Goal: Task Accomplishment & Management: Manage account settings

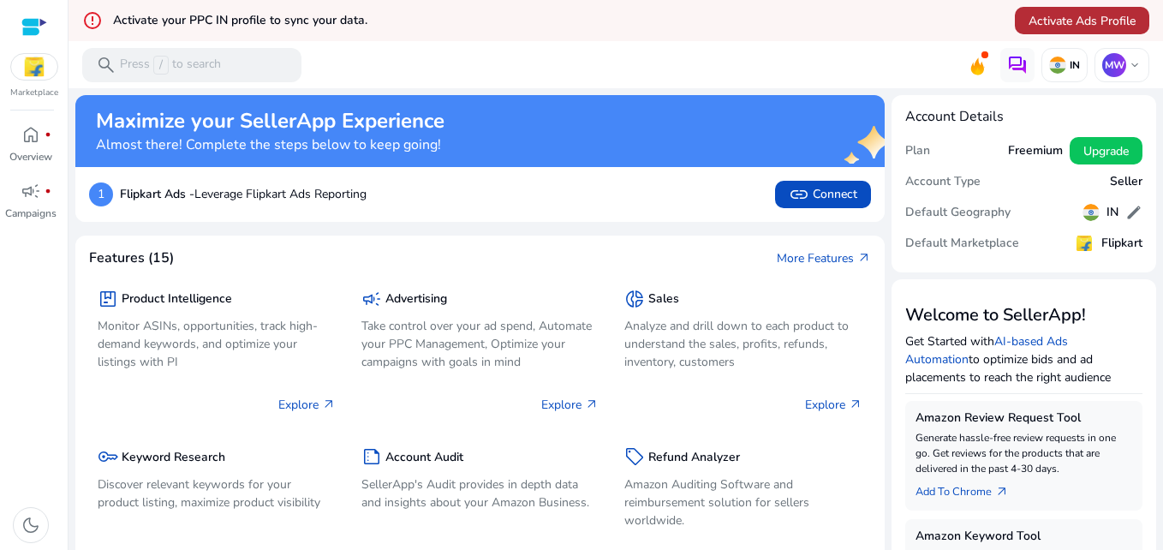
click at [1071, 25] on span "Activate Ads Profile" at bounding box center [1082, 21] width 107 height 18
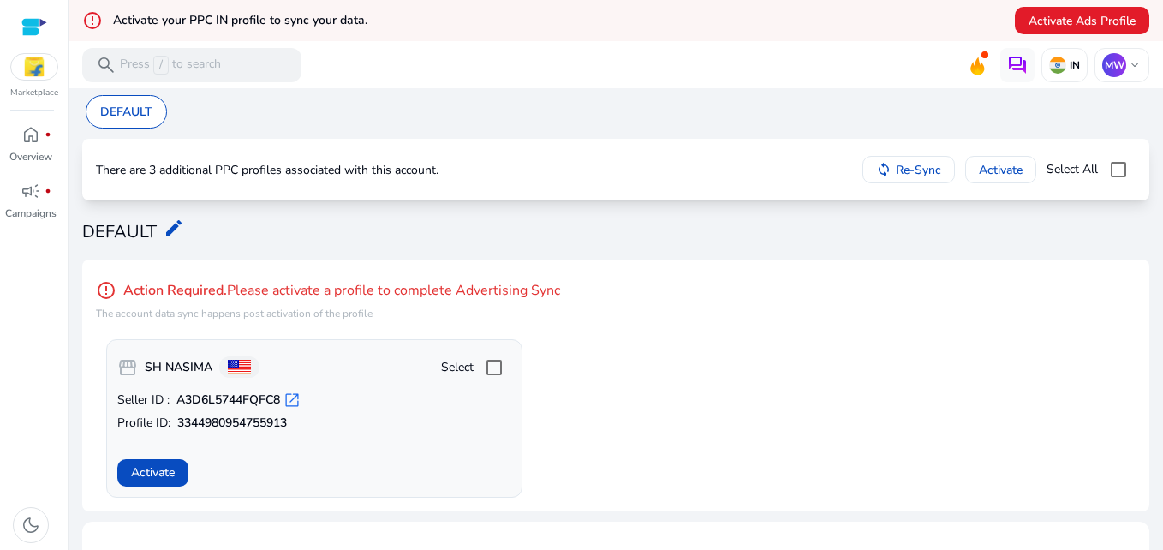
click at [36, 71] on img at bounding box center [34, 67] width 46 height 26
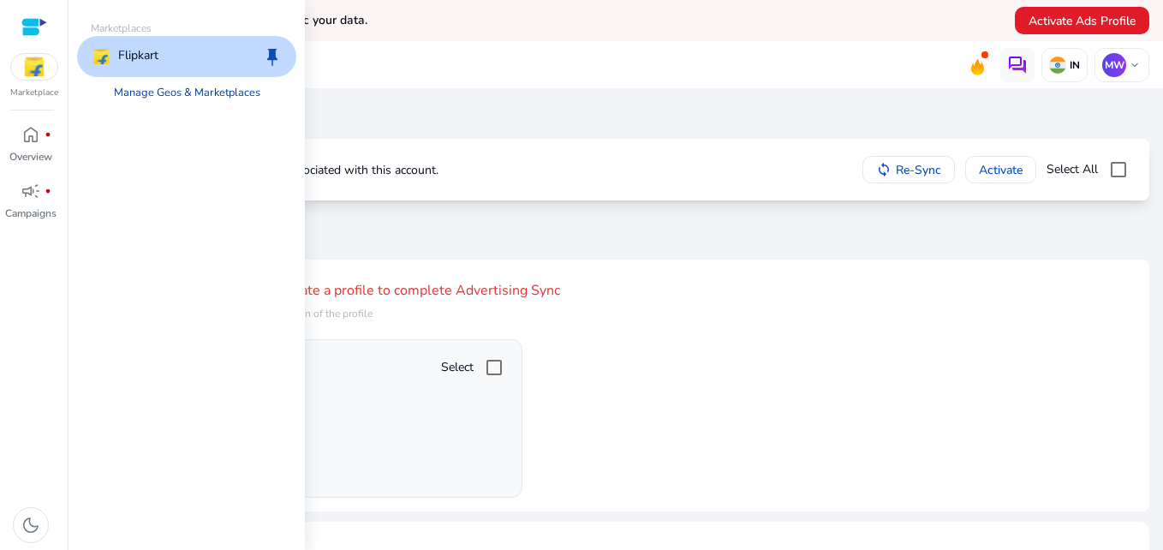
click at [189, 94] on link "Manage Geos & Marketplaces" at bounding box center [187, 92] width 174 height 31
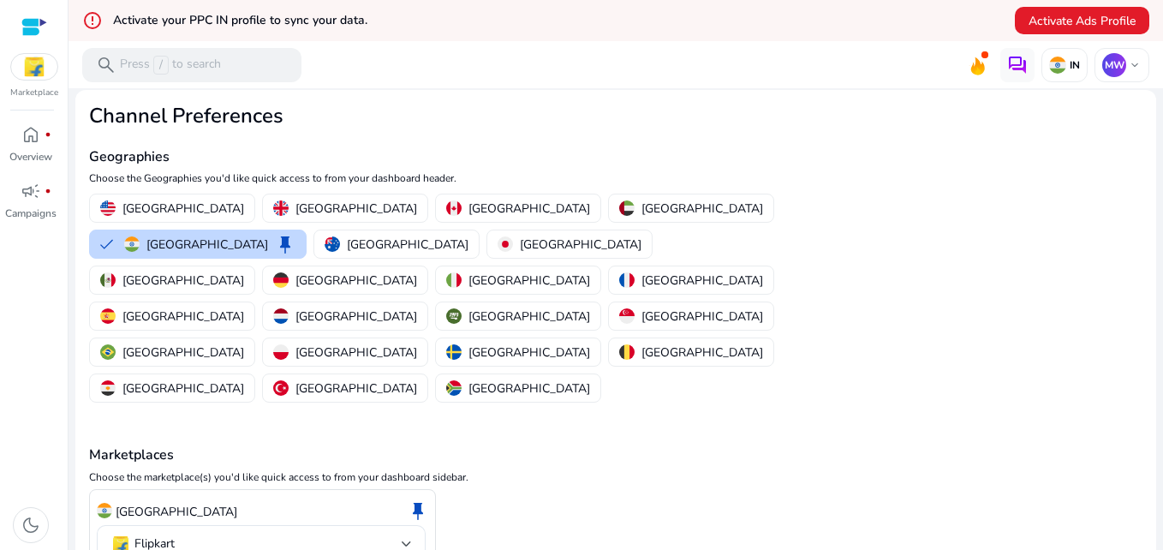
scroll to position [93, 0]
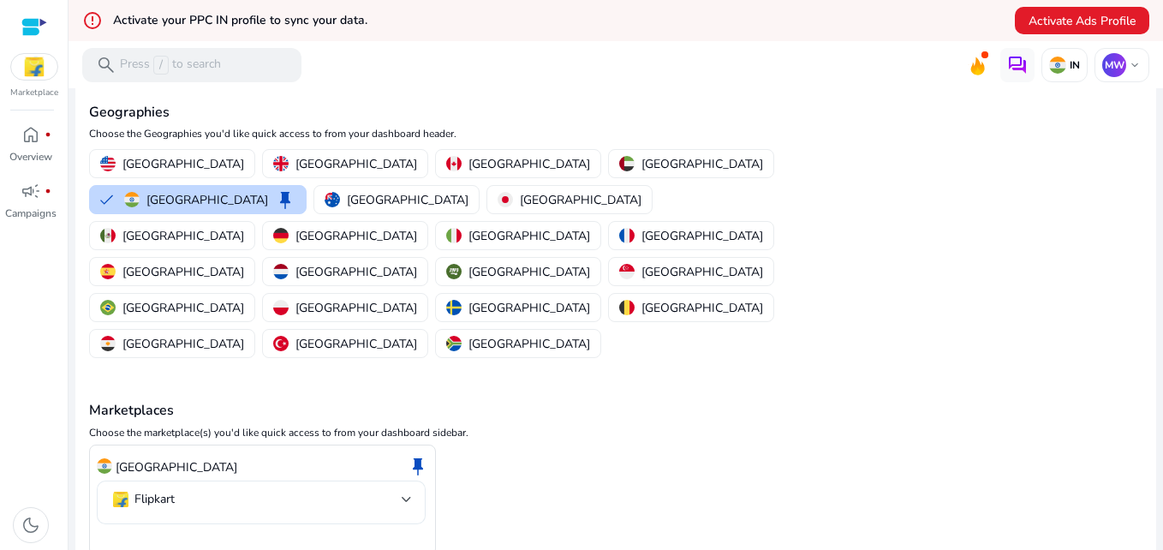
click at [153, 481] on div "Flipkart" at bounding box center [261, 503] width 302 height 44
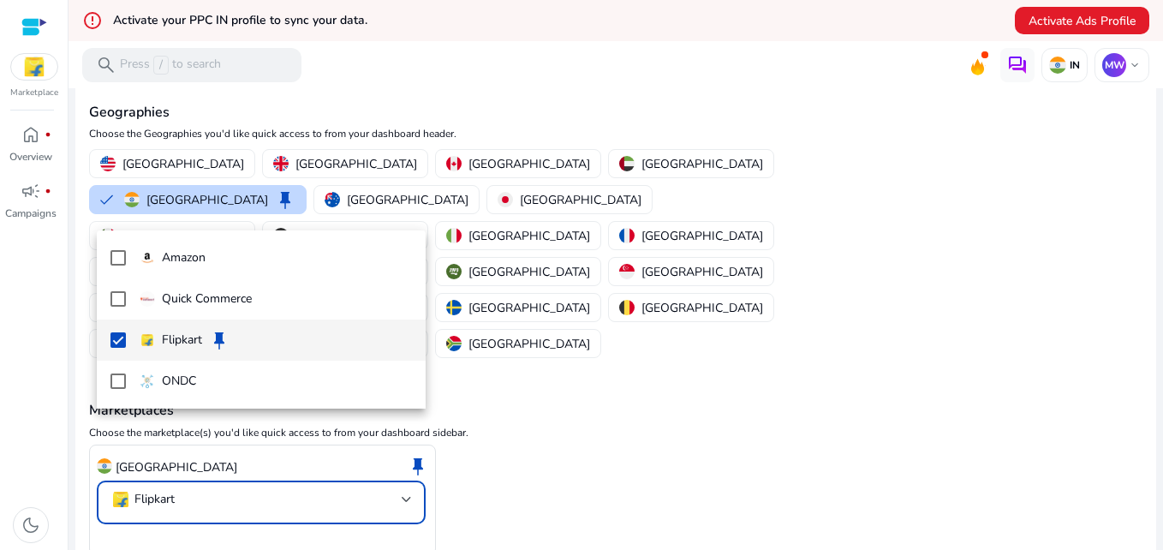
click at [683, 358] on div at bounding box center [581, 275] width 1163 height 550
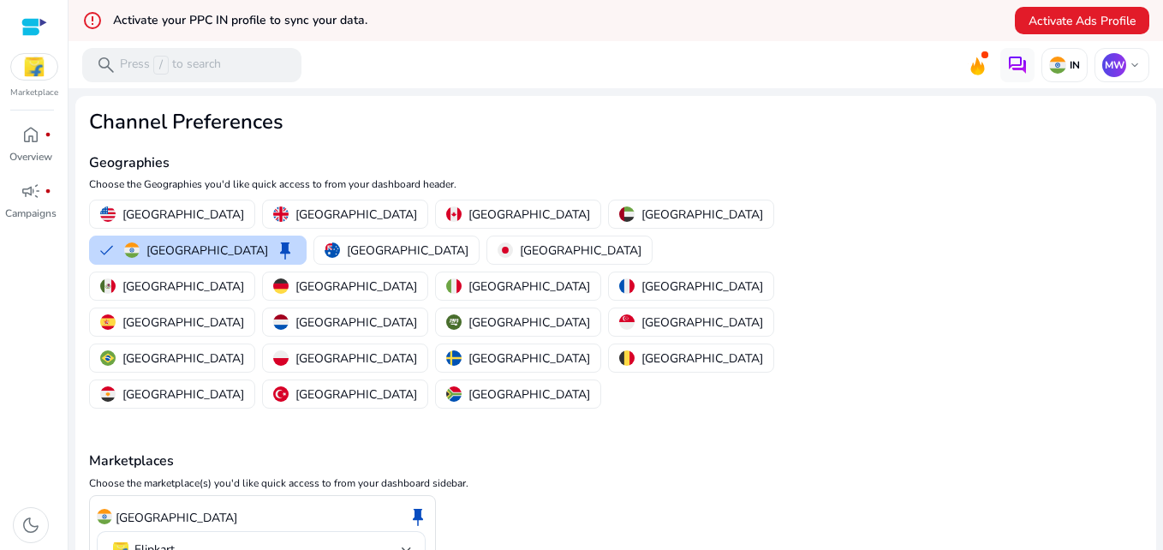
scroll to position [0, 0]
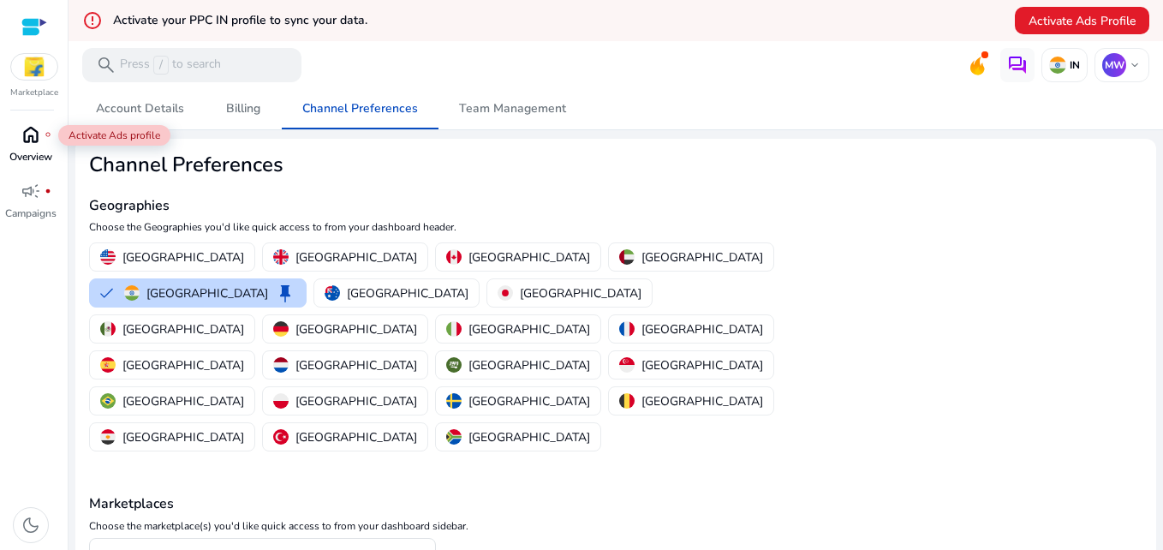
click at [39, 138] on span "home" at bounding box center [31, 134] width 21 height 21
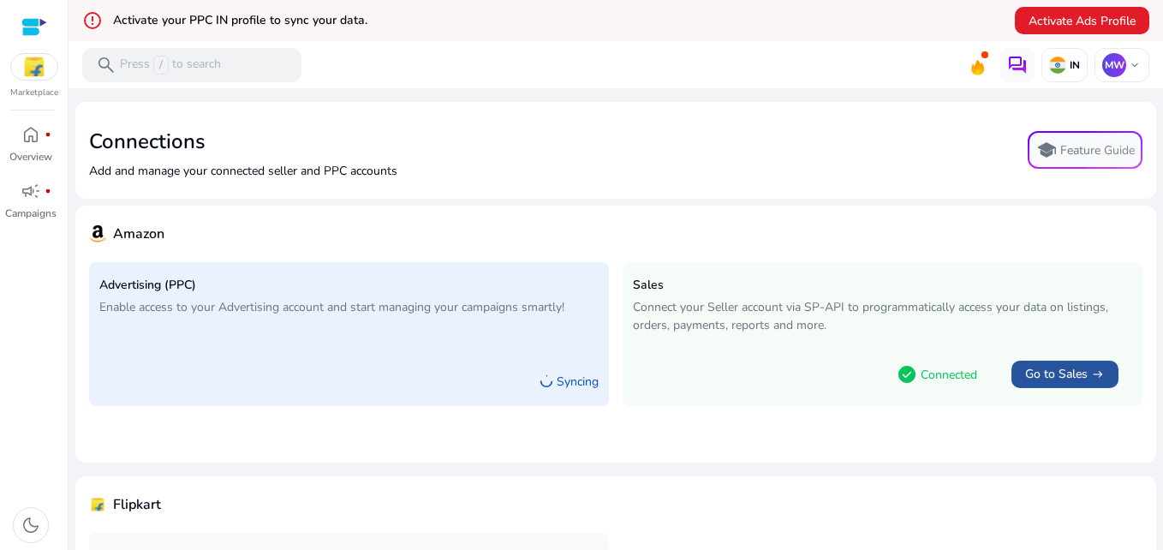
click at [1052, 376] on span "Go to Sales" at bounding box center [1056, 374] width 63 height 17
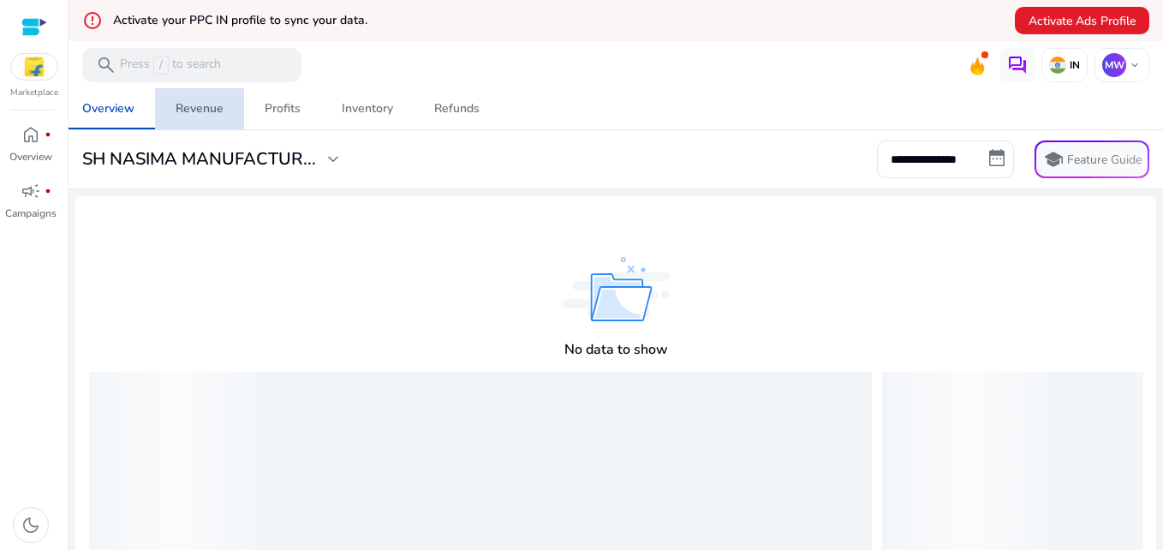
click at [212, 120] on span "Revenue" at bounding box center [200, 108] width 48 height 41
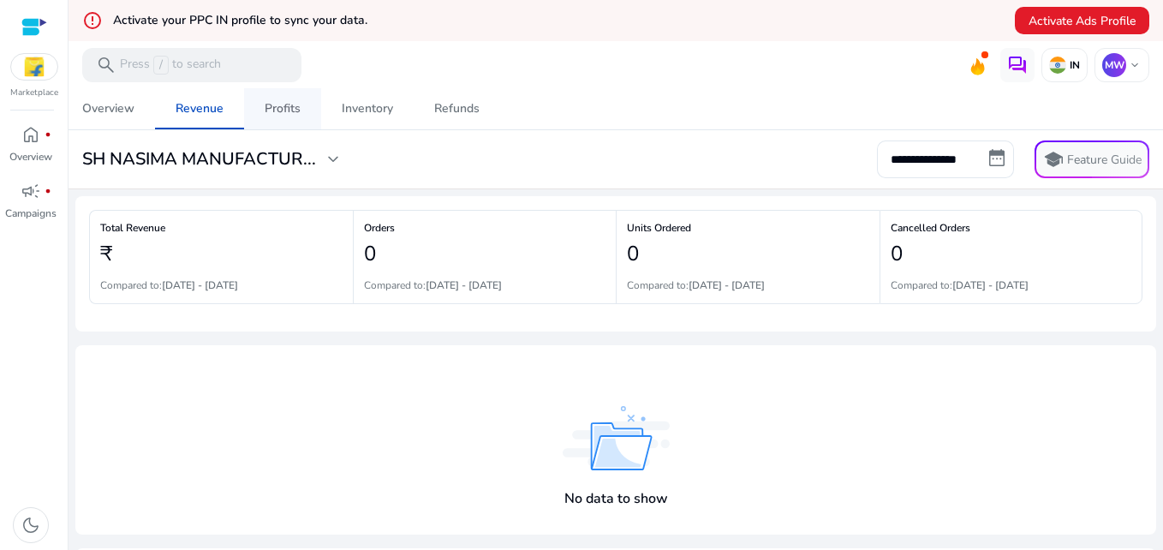
click at [290, 110] on div "Profits" at bounding box center [283, 109] width 36 height 12
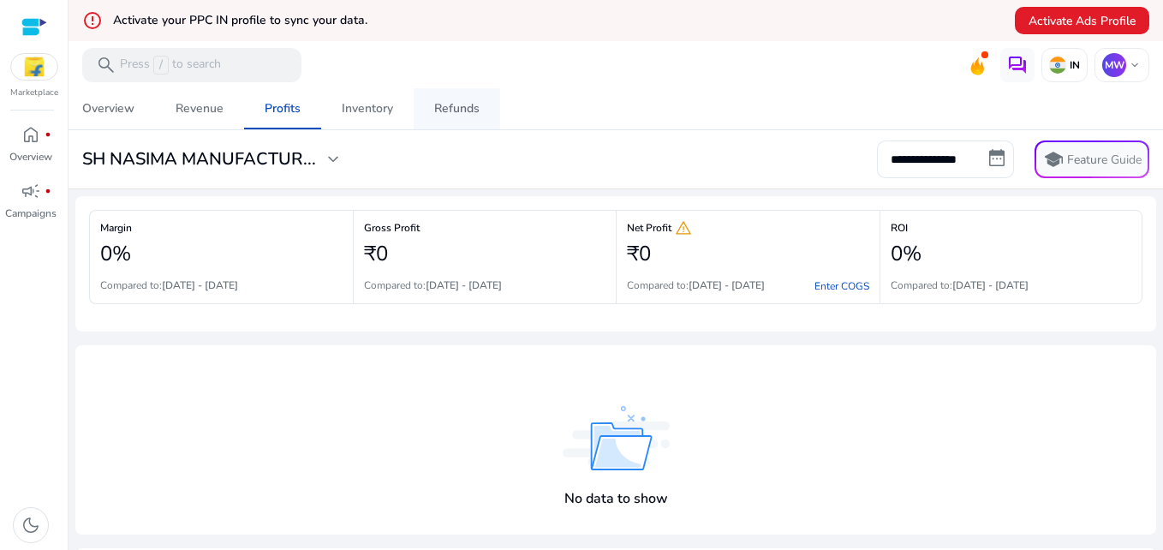
click at [427, 111] on link "Refunds" at bounding box center [457, 108] width 87 height 41
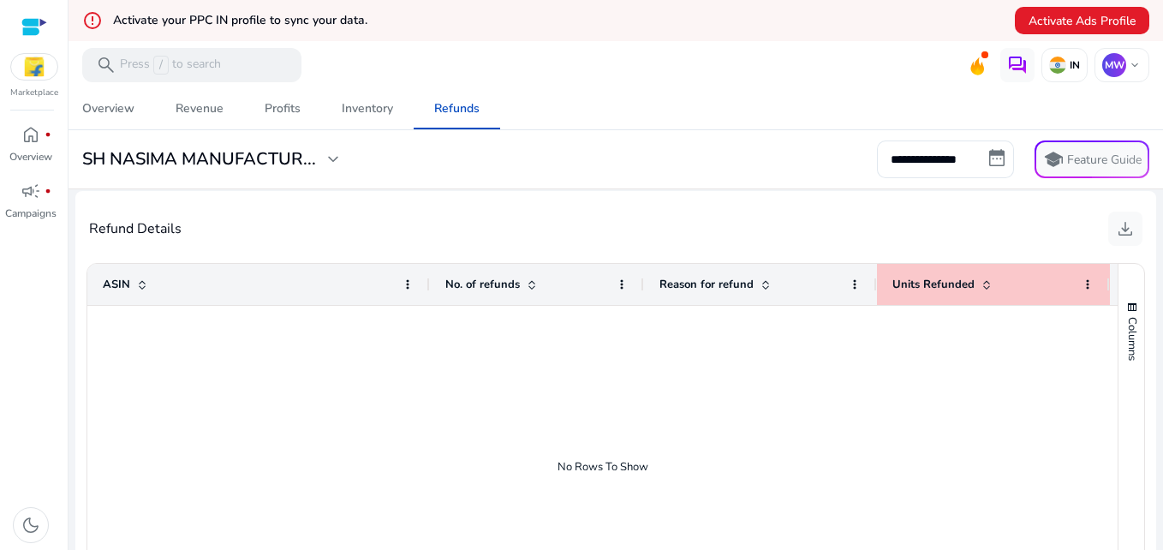
scroll to position [188, 0]
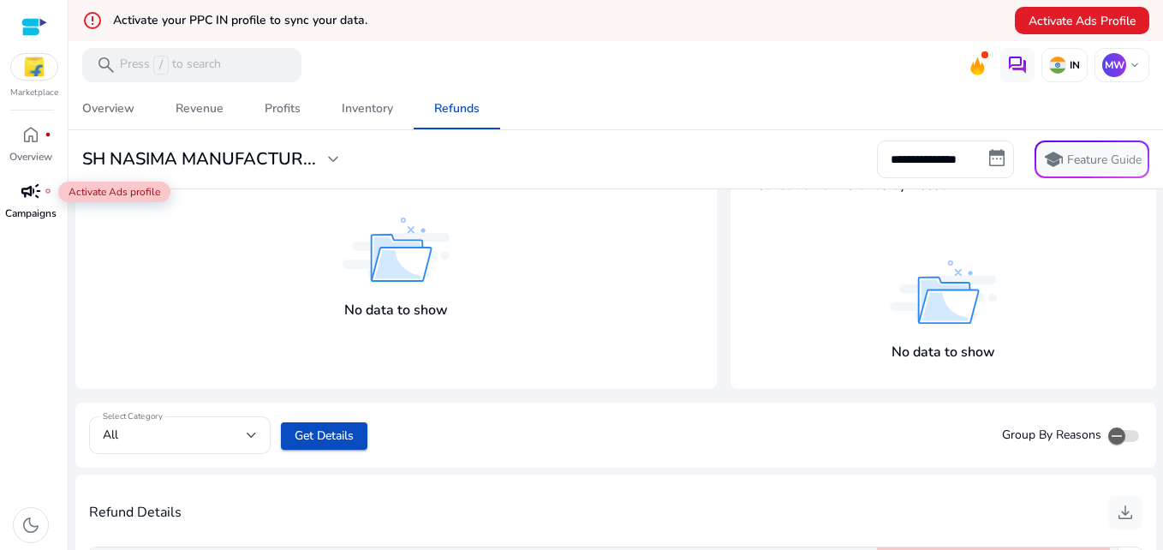
click at [36, 200] on span "campaign" at bounding box center [31, 191] width 21 height 21
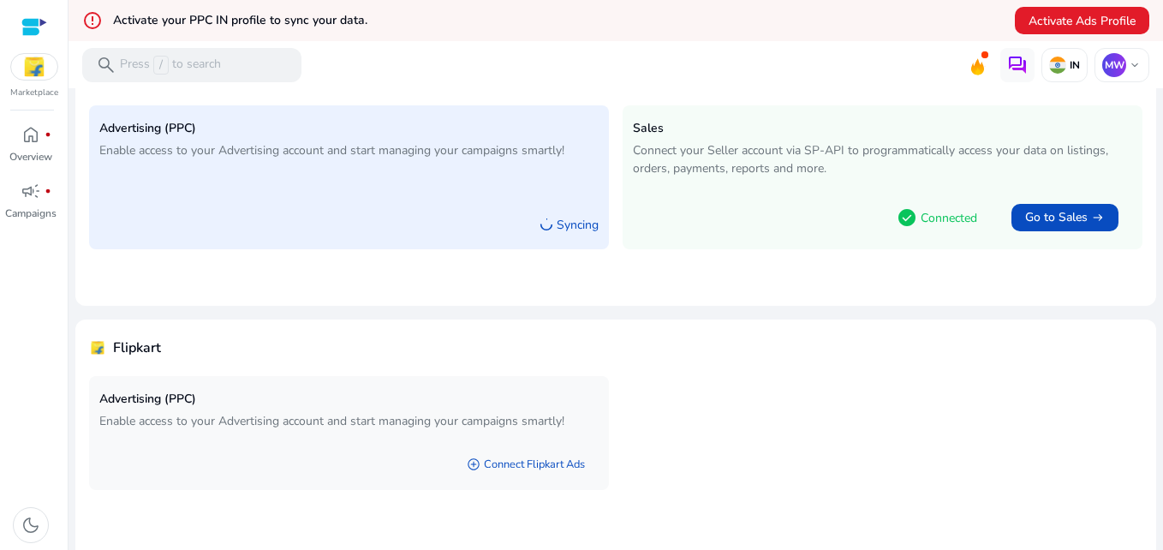
scroll to position [171, 0]
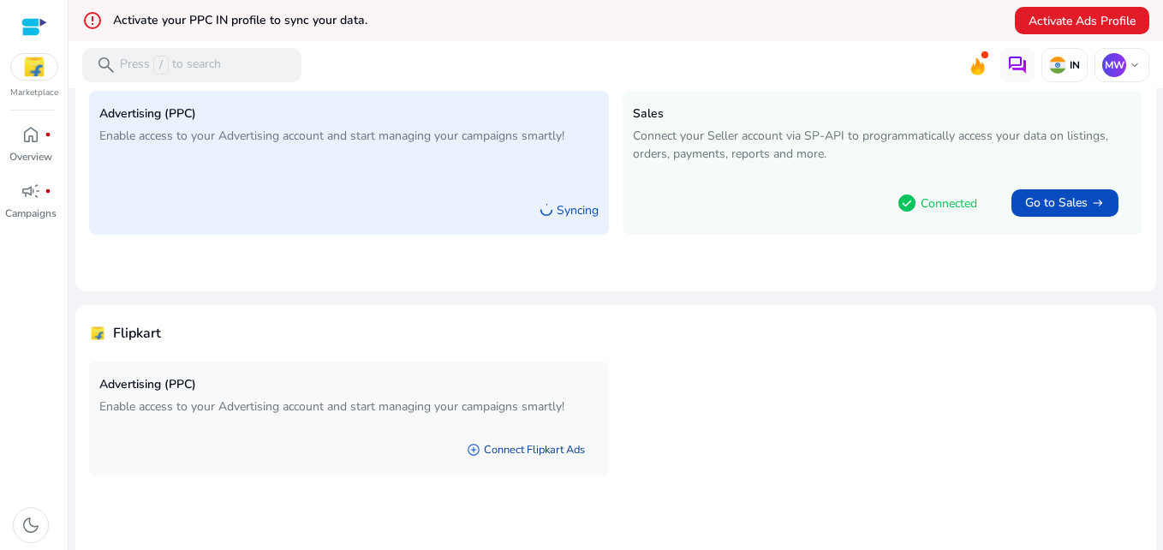
click at [529, 447] on link "add_circle Connect Flipkart Ads" at bounding box center [526, 449] width 146 height 31
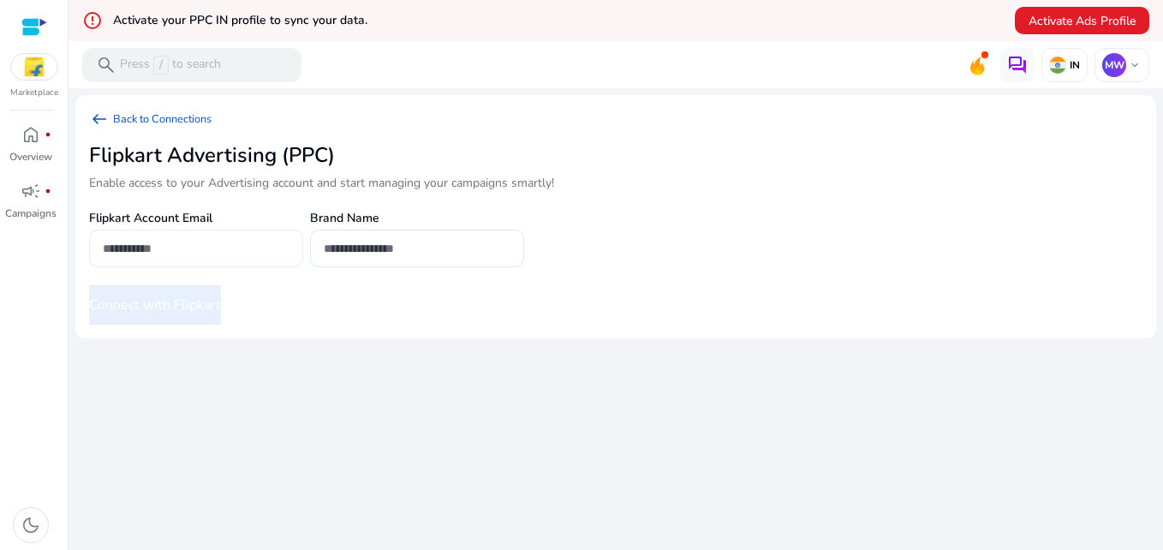
click at [234, 248] on input "email" at bounding box center [196, 248] width 187 height 19
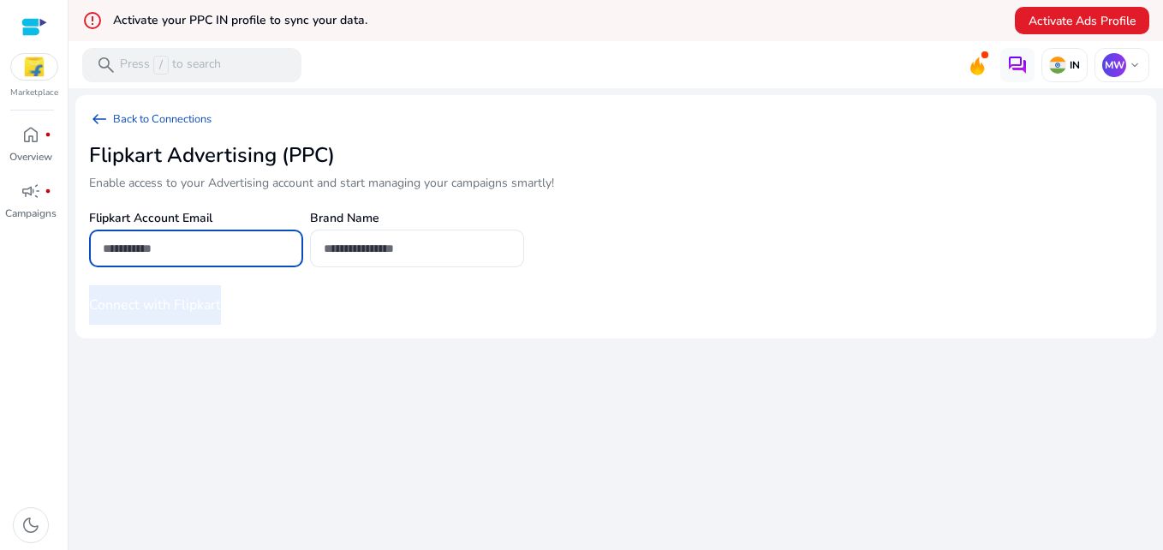
type input "**********"
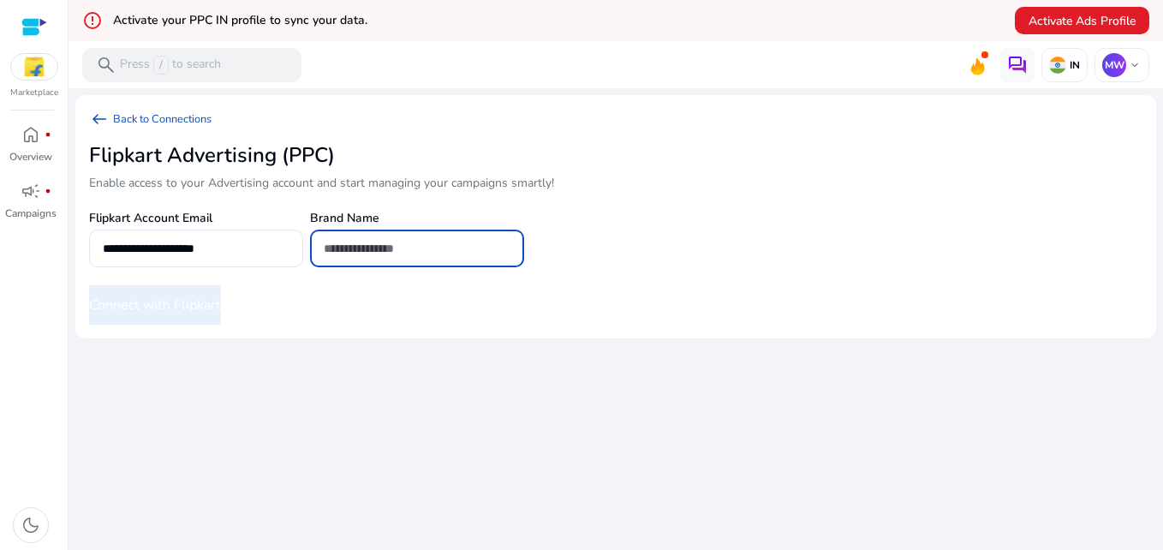
click at [395, 248] on input "text" at bounding box center [417, 248] width 187 height 19
type input "******"
click at [186, 312] on button "Connect with Flipkart" at bounding box center [155, 304] width 132 height 39
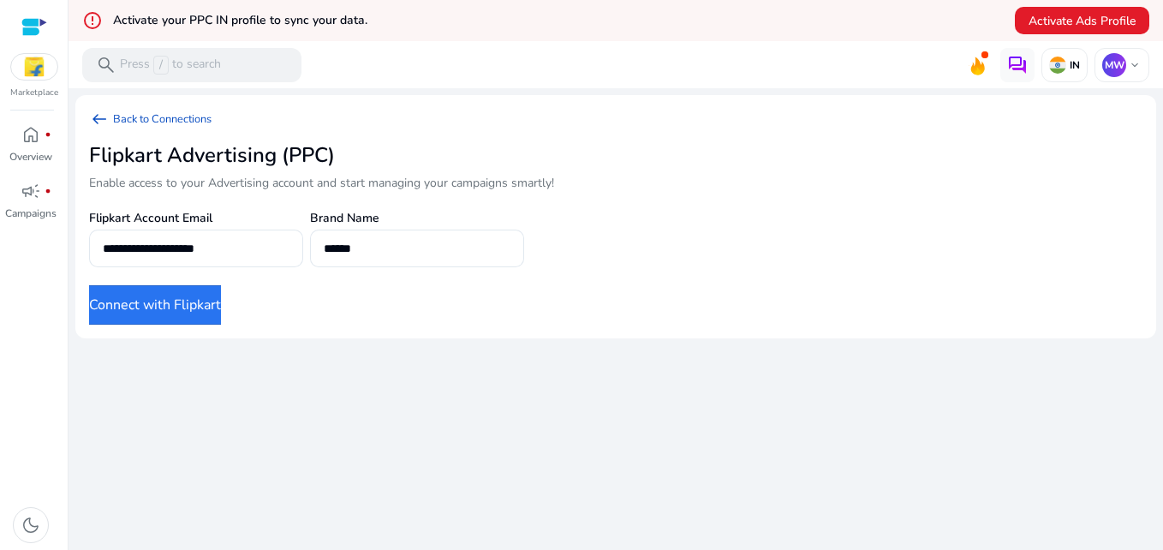
click at [204, 296] on button "Connect with Flipkart" at bounding box center [155, 304] width 132 height 39
click at [27, 201] on span "campaign" at bounding box center [31, 191] width 21 height 21
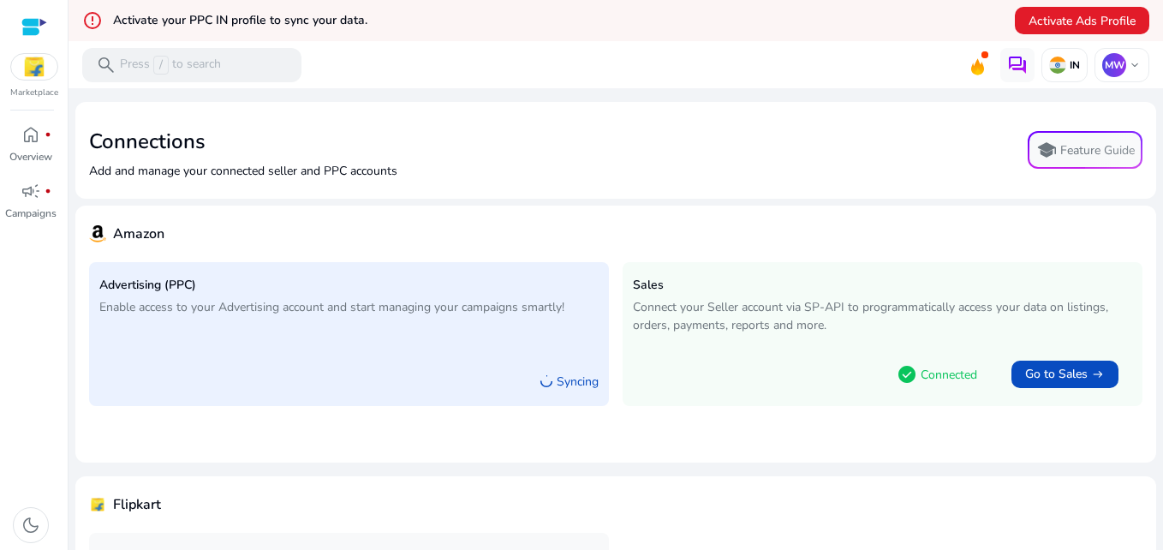
click at [316, 339] on div "Advertising (PPC) Enable access to your Advertising account and start managing …" at bounding box center [349, 334] width 520 height 144
click at [571, 385] on p "Syncing" at bounding box center [578, 382] width 42 height 18
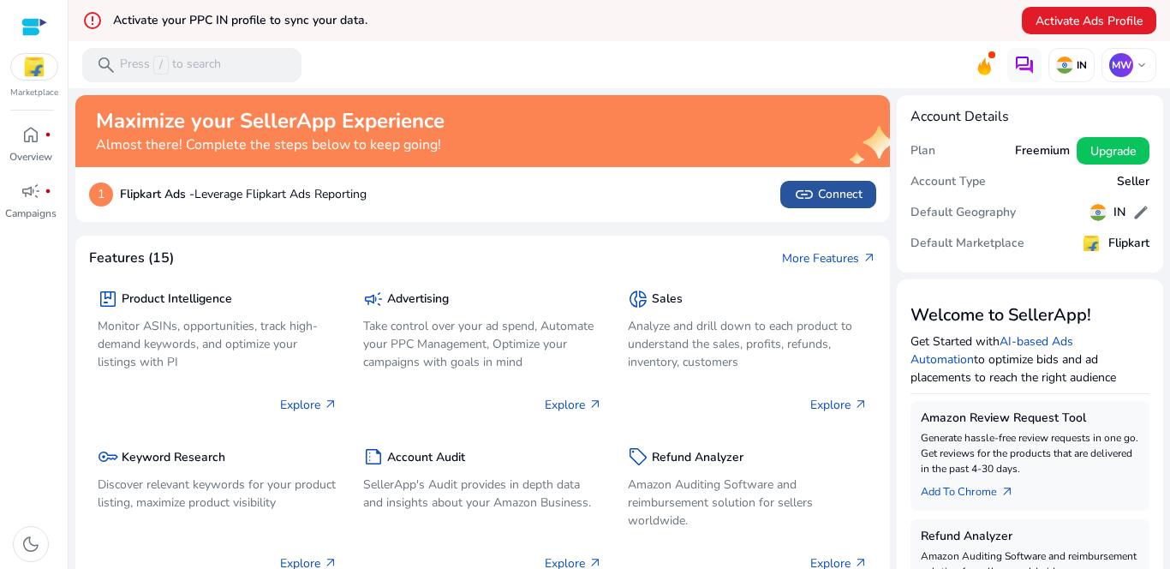
click at [427, 203] on span "link Connect" at bounding box center [828, 194] width 69 height 21
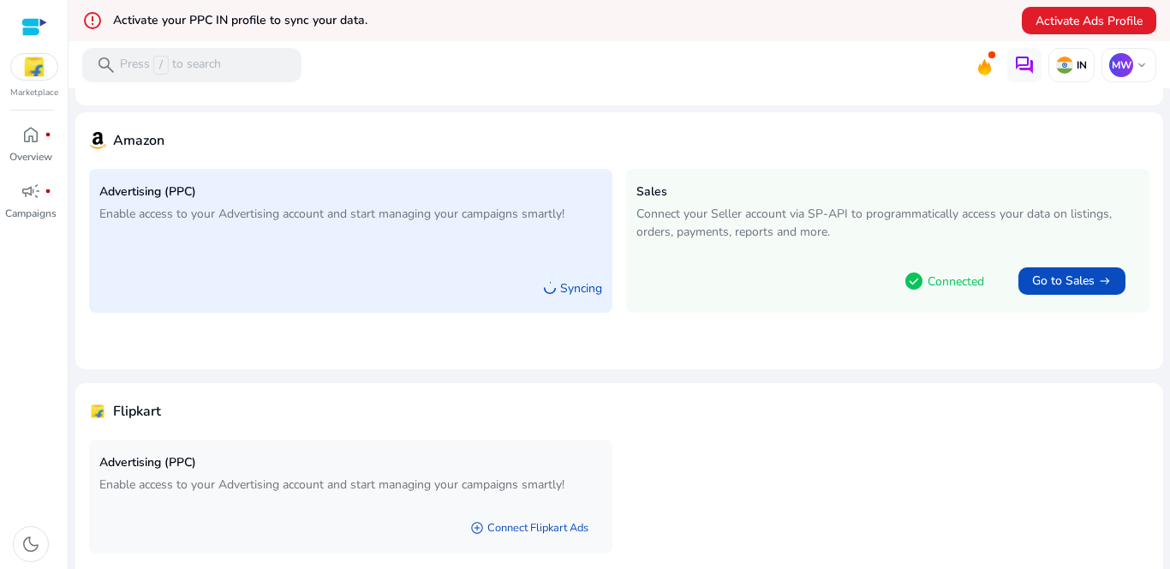
scroll to position [164, 0]
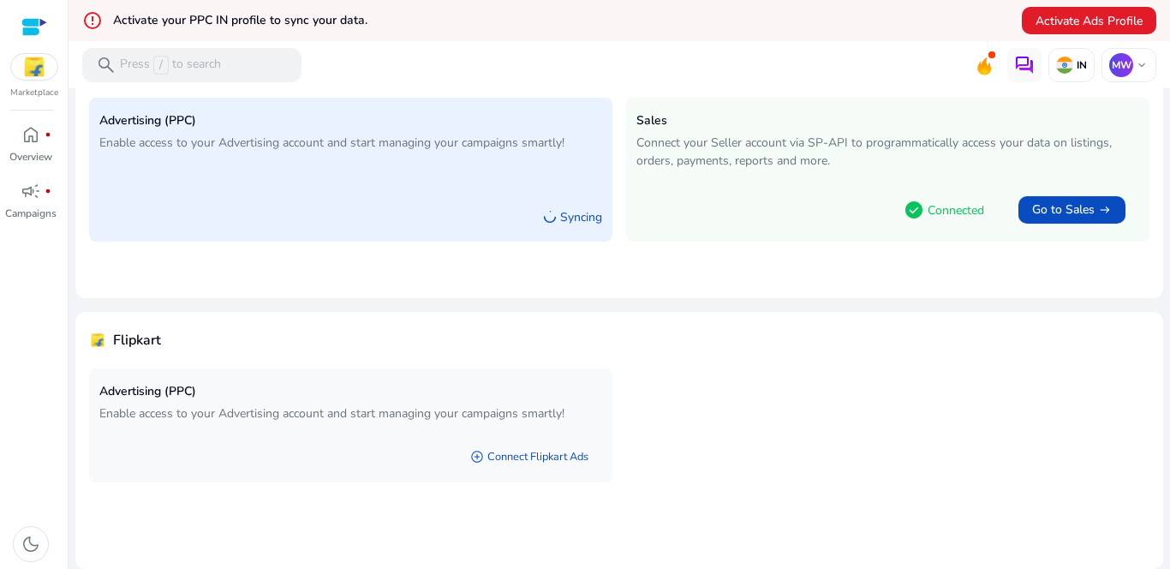
drag, startPoint x: 255, startPoint y: 426, endPoint x: 316, endPoint y: 293, distance: 146.0
click at [255, 425] on div "Advertising (PPC) Enable access to your Advertising account and start managing …" at bounding box center [350, 403] width 503 height 49
click at [351, 187] on div "Advertising (PPC) Enable access to your Advertising account and start managing …" at bounding box center [350, 170] width 523 height 144
click at [427, 223] on p "Syncing" at bounding box center [581, 217] width 42 height 18
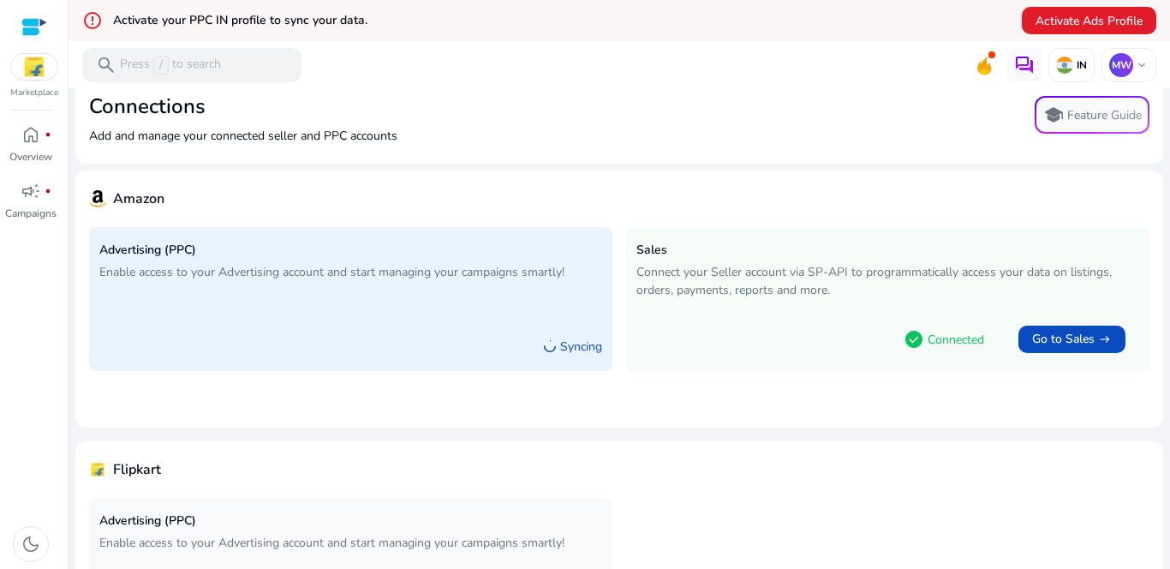
scroll to position [0, 0]
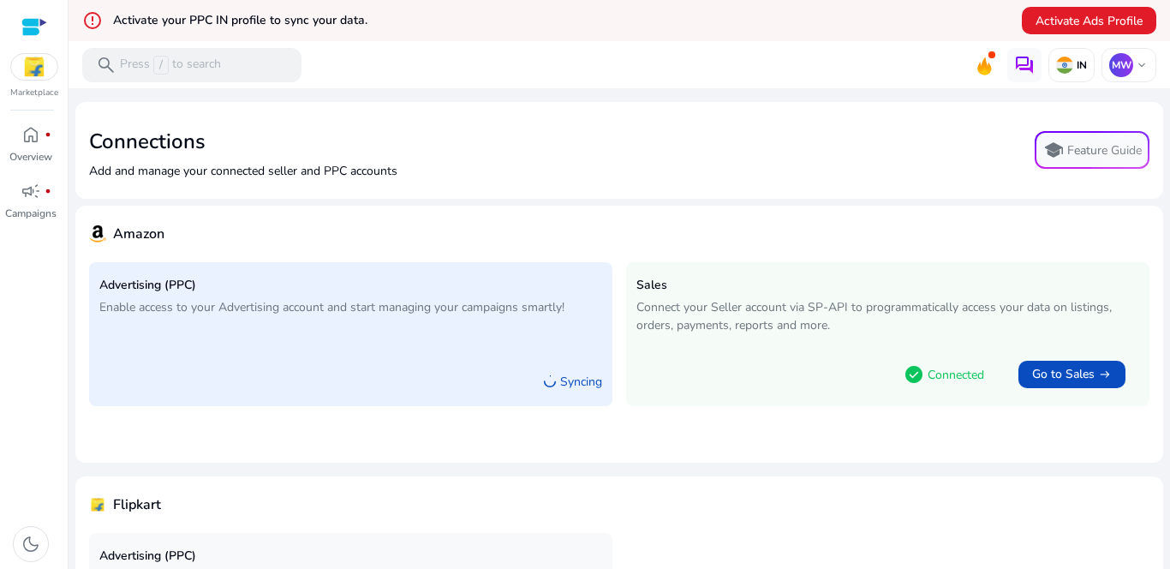
click at [34, 69] on img at bounding box center [34, 67] width 46 height 26
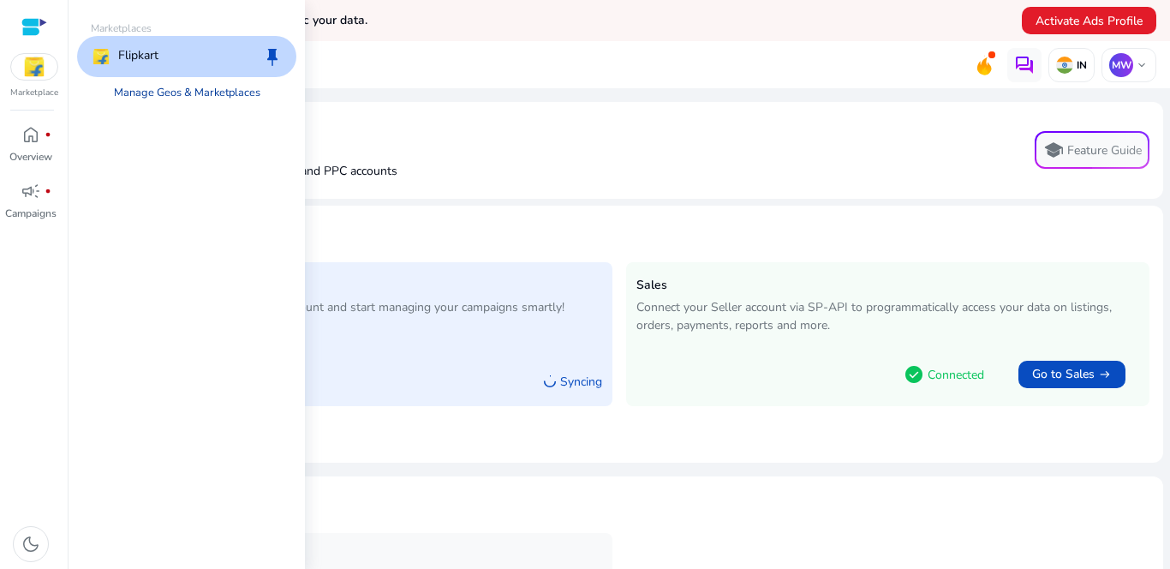
click at [165, 87] on link "Manage Geos & Marketplaces" at bounding box center [187, 92] width 174 height 31
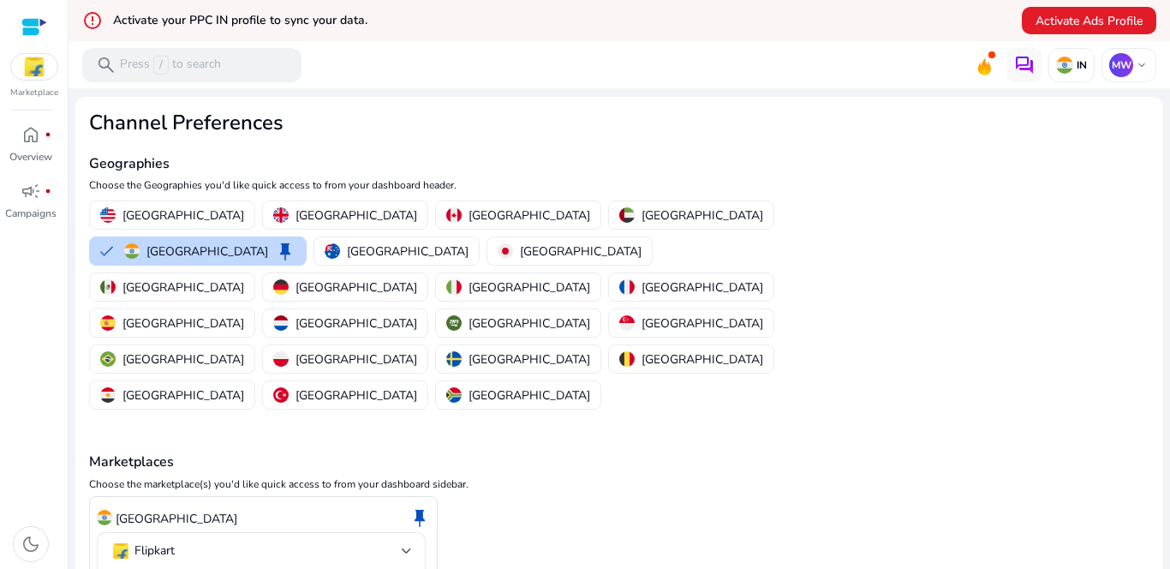
scroll to position [75, 0]
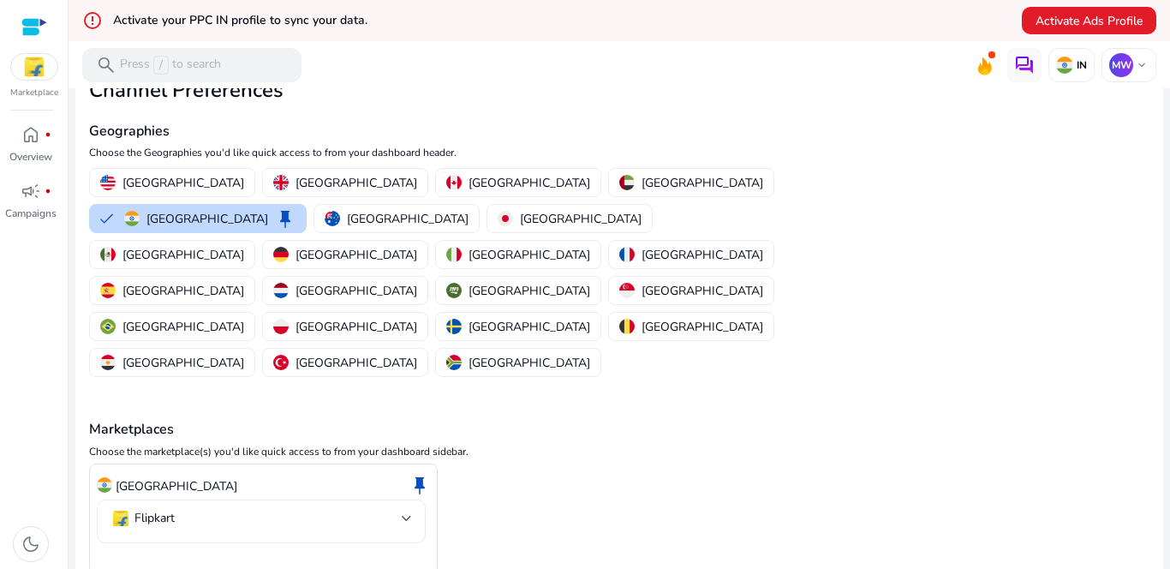
click at [268, 508] on mat-select-trigger "Flipkart" at bounding box center [255, 518] width 291 height 21
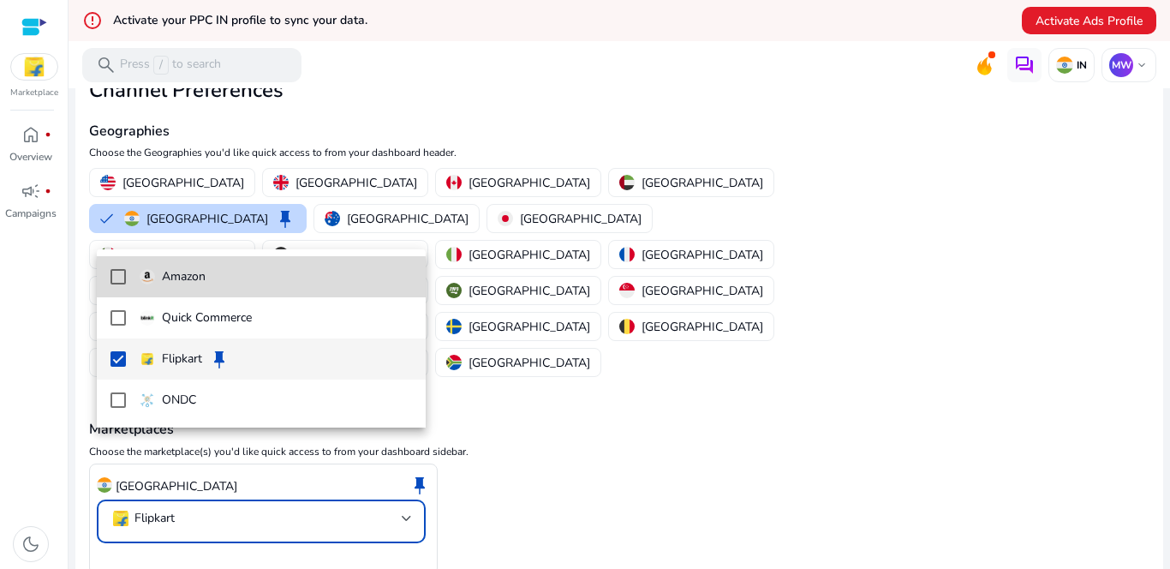
click at [116, 281] on mat-pseudo-checkbox at bounding box center [117, 276] width 15 height 15
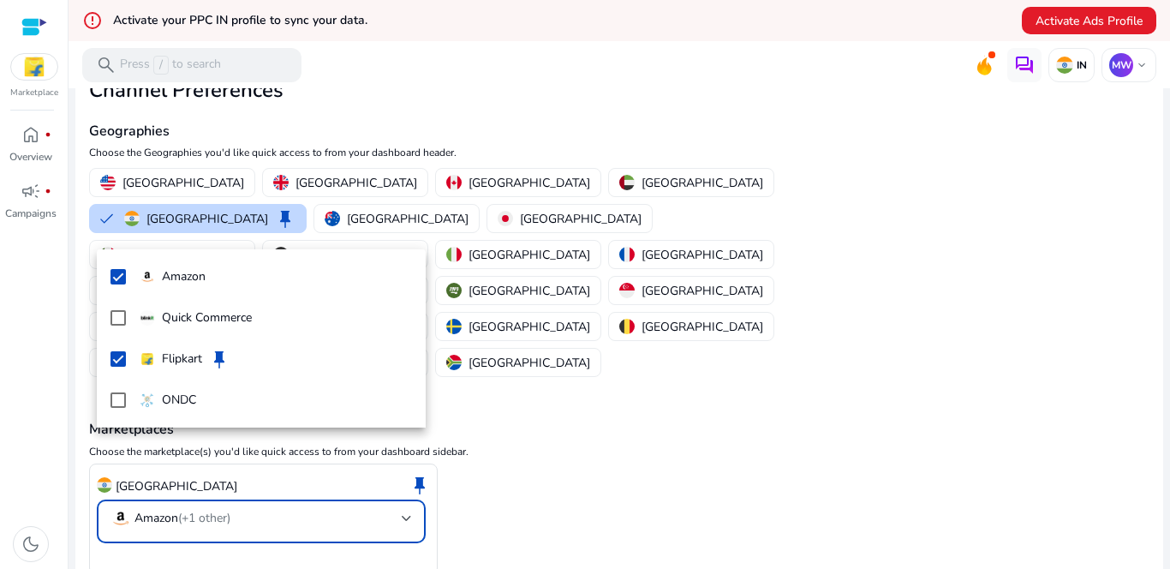
click at [152, 513] on div at bounding box center [585, 284] width 1170 height 569
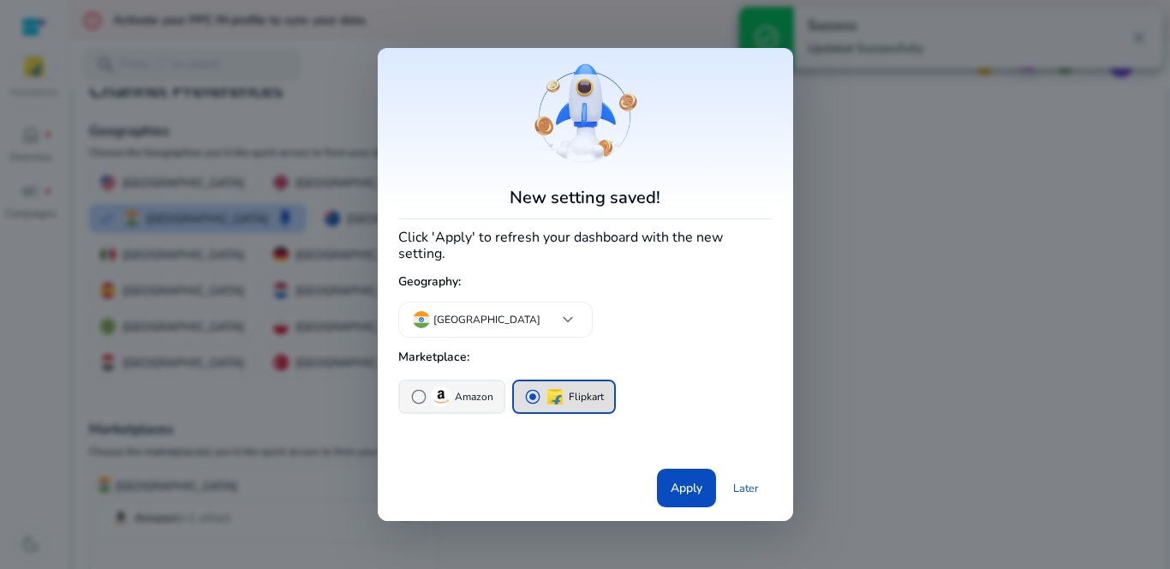
click at [419, 388] on span "radio_button_unchecked" at bounding box center [418, 396] width 17 height 17
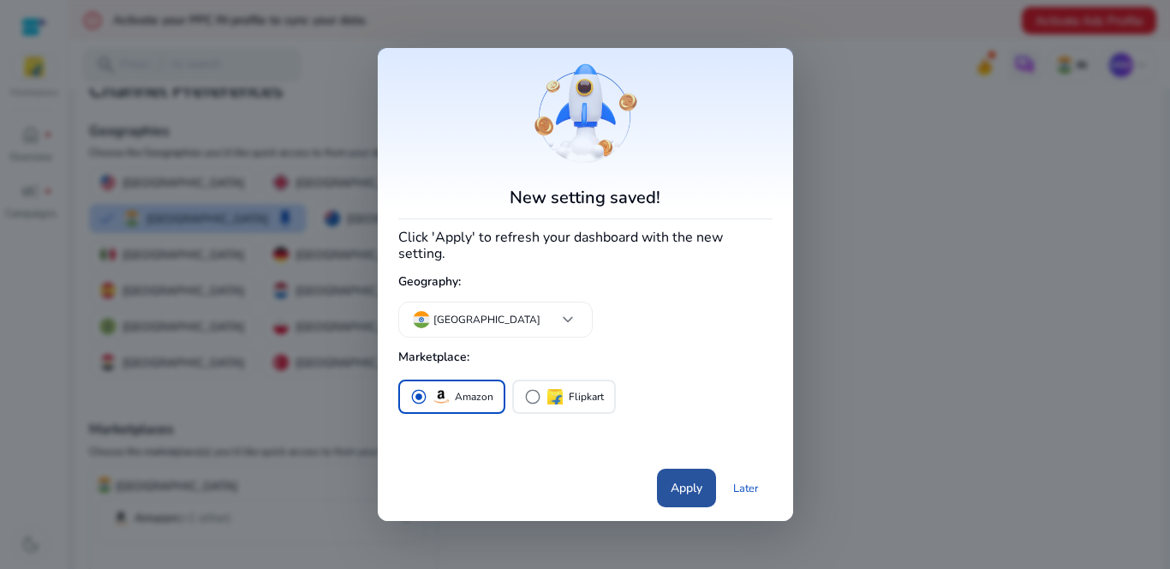
click at [427, 481] on span "Apply" at bounding box center [687, 488] width 32 height 18
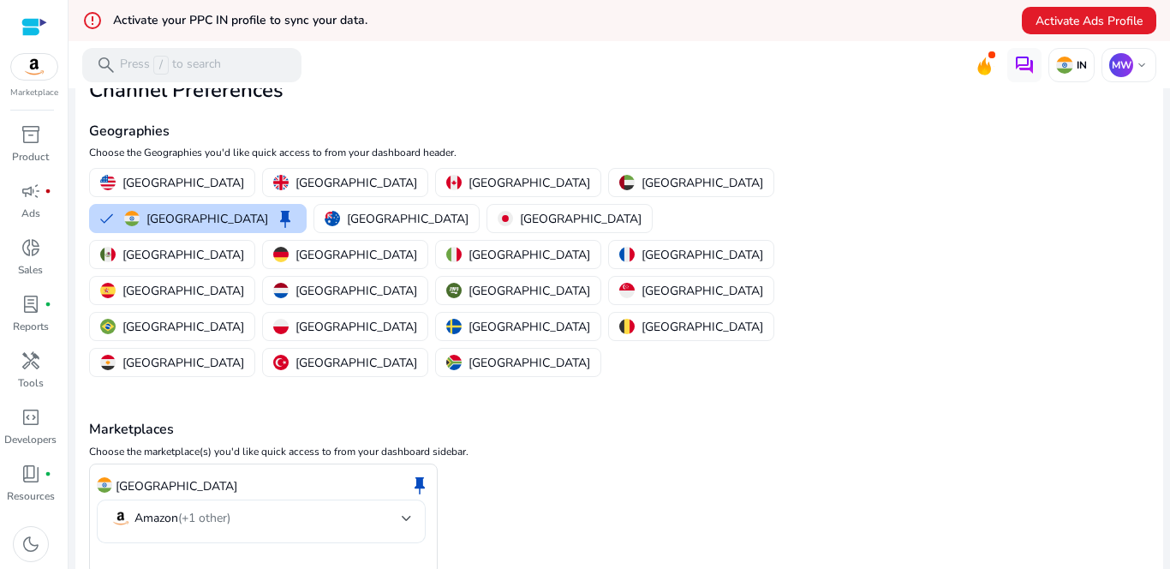
click at [256, 508] on mat-select "Amazon (+1 other)" at bounding box center [261, 521] width 302 height 27
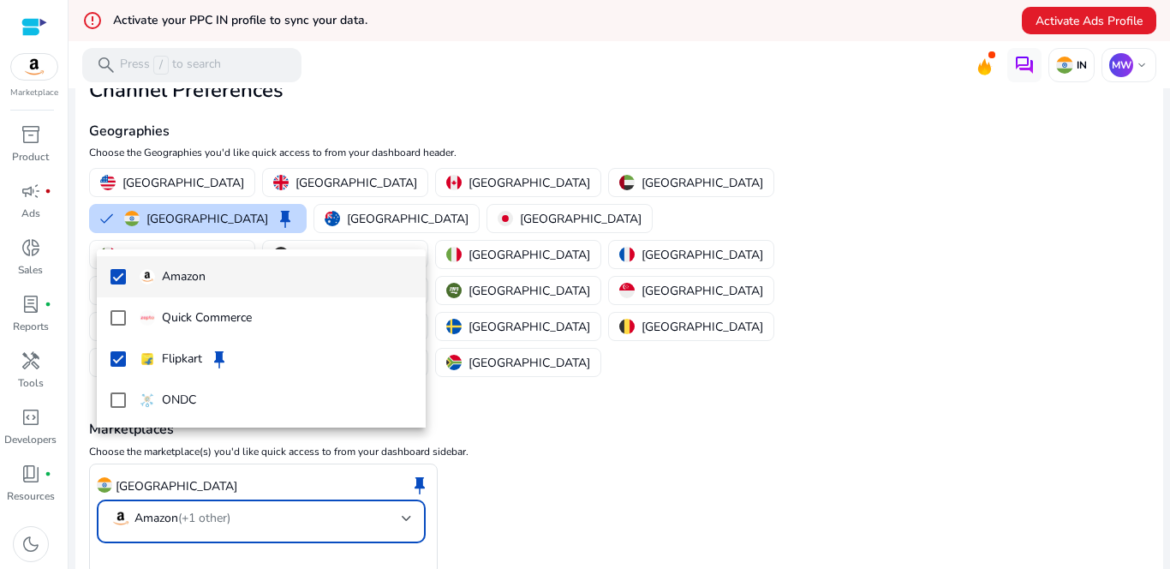
click at [427, 499] on div at bounding box center [585, 284] width 1170 height 569
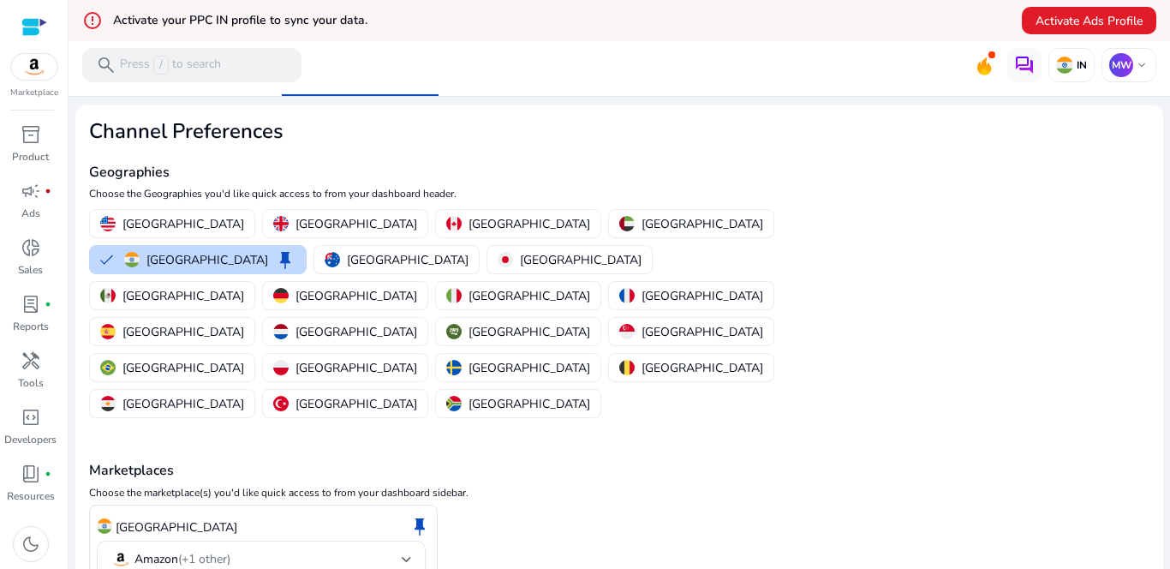
scroll to position [0, 0]
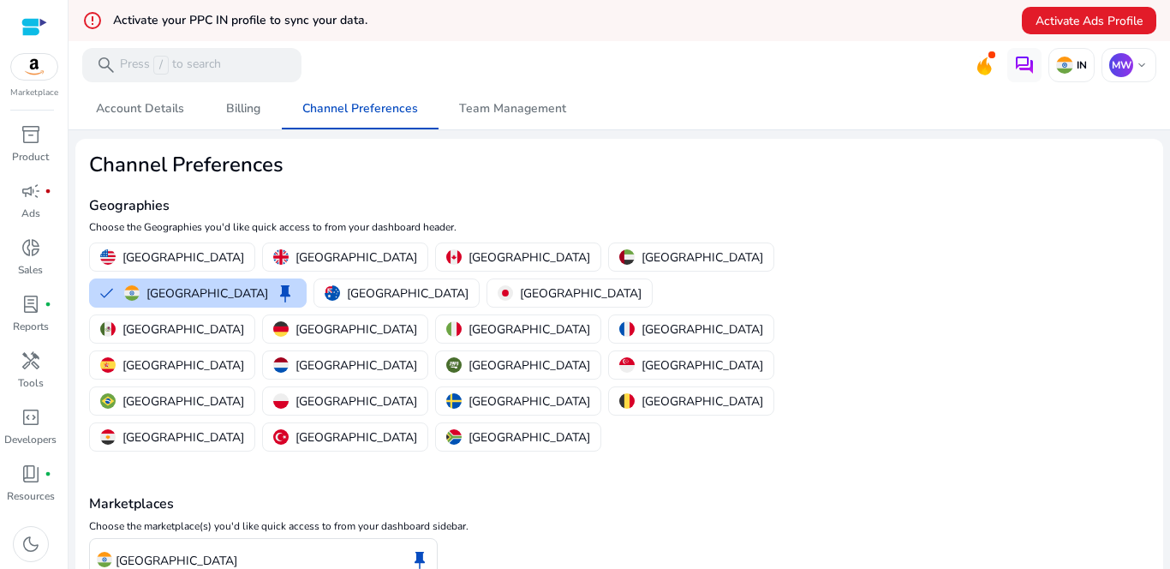
click at [41, 69] on img at bounding box center [34, 67] width 46 height 26
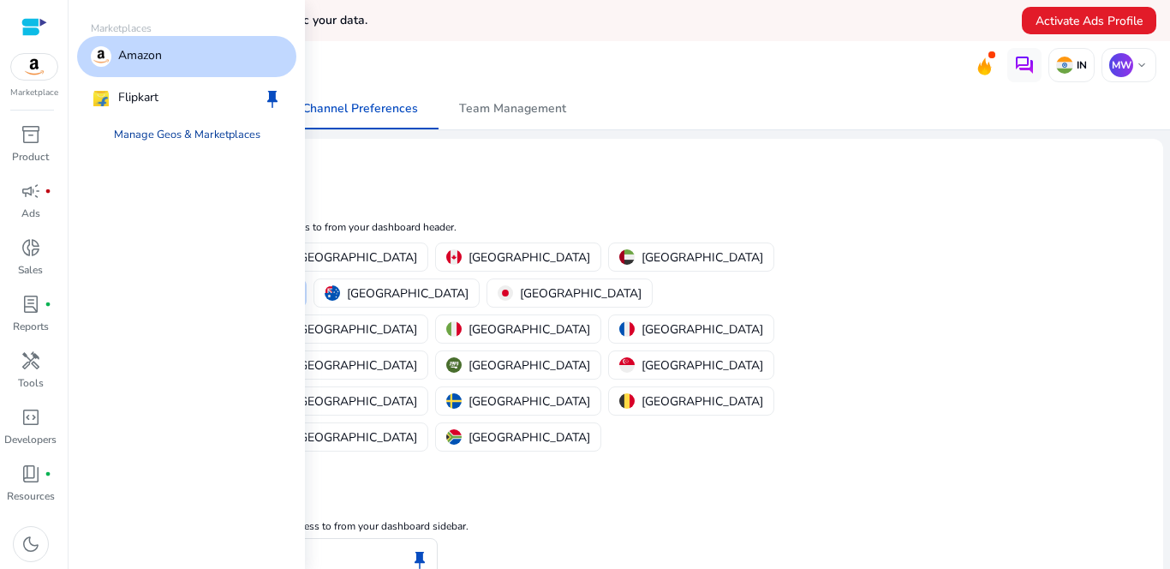
click at [177, 137] on link "Manage Geos & Marketplaces" at bounding box center [187, 134] width 174 height 31
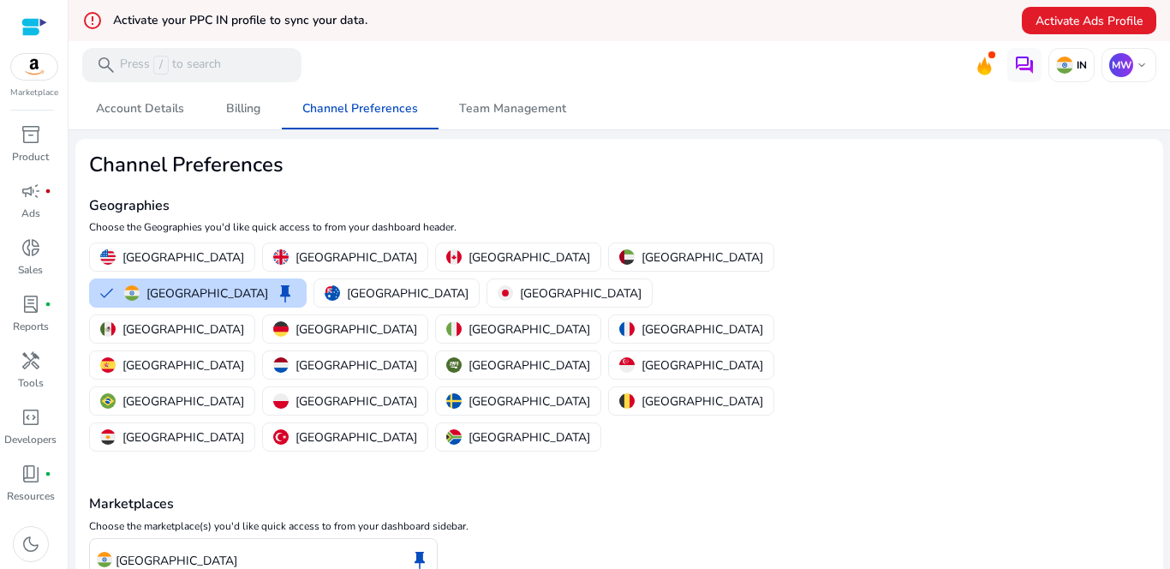
click at [427, 339] on mat-card "Channel Preferences Geographies Choose the Geographies you'd like quick access …" at bounding box center [619, 427] width 1088 height 576
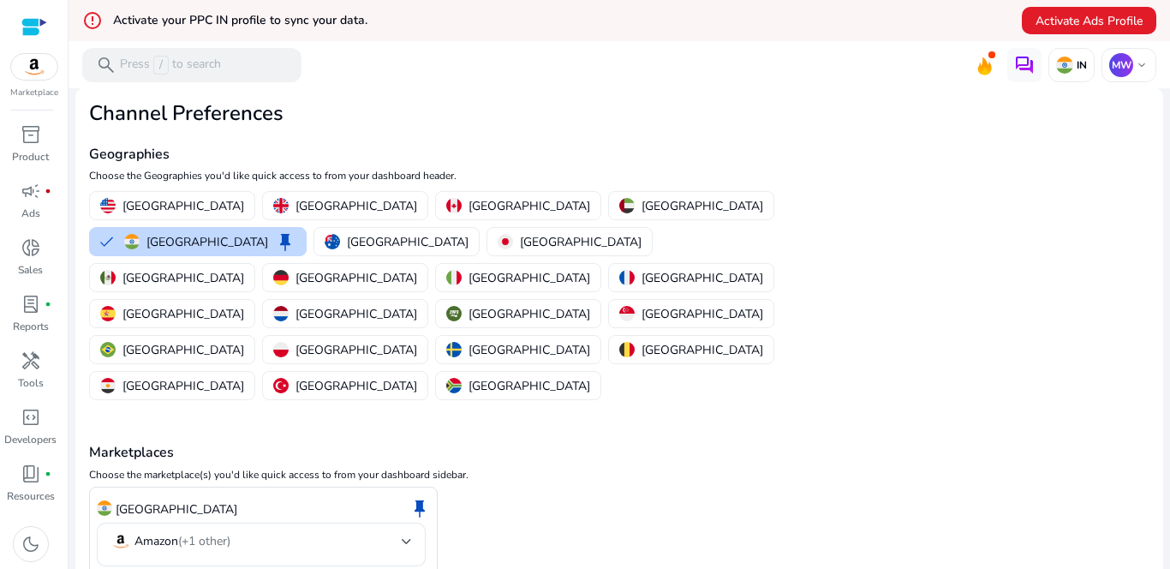
scroll to position [75, 0]
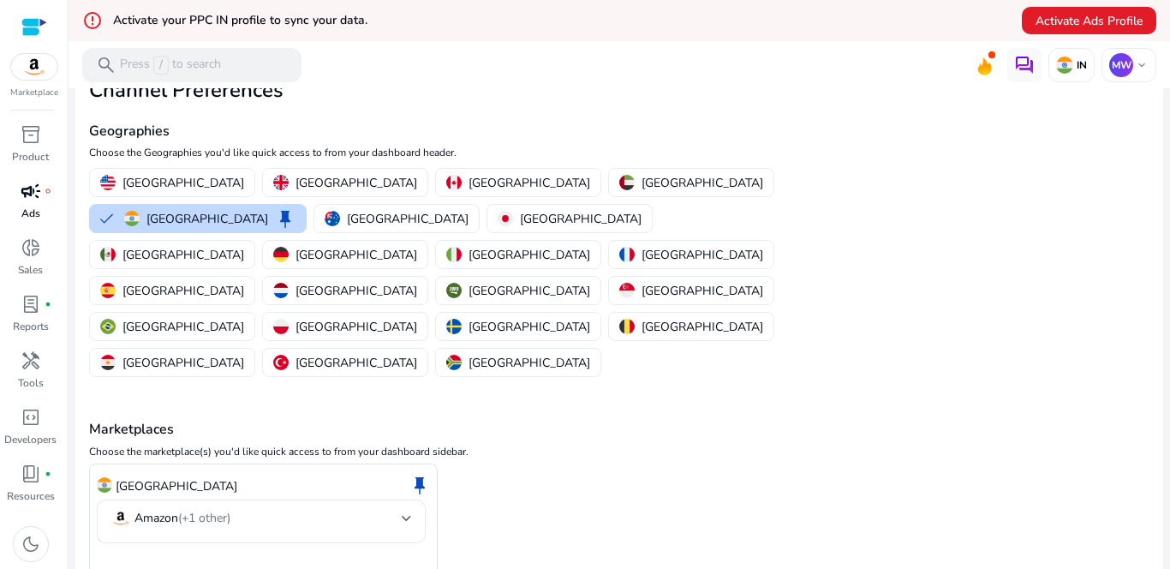
click at [34, 195] on span "campaign" at bounding box center [31, 191] width 21 height 21
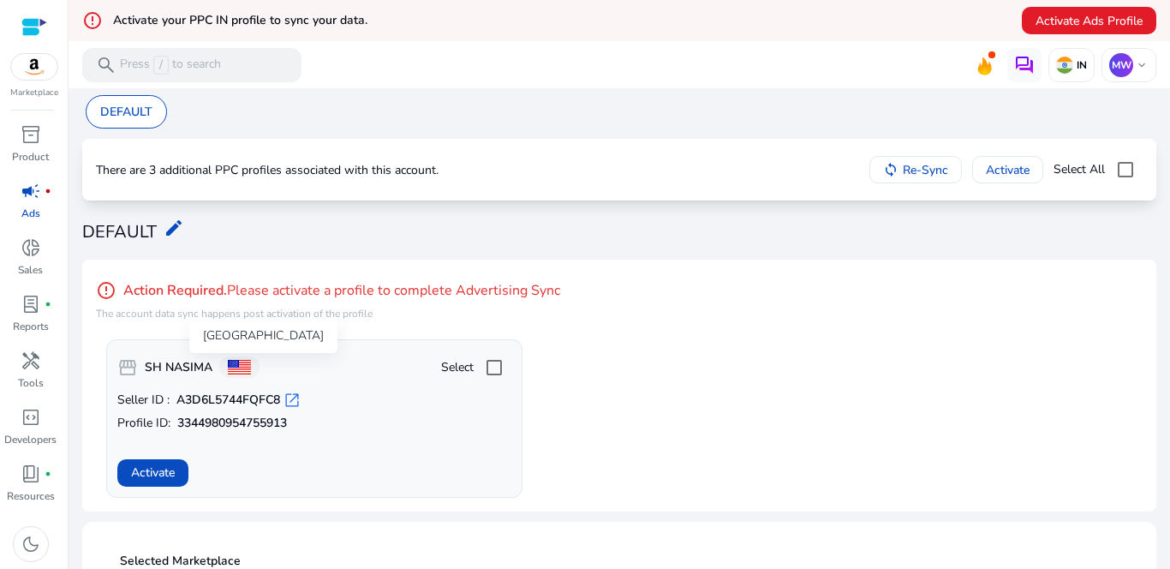
click at [241, 369] on span at bounding box center [239, 367] width 23 height 15
click at [33, 261] on link "donut_small Sales" at bounding box center [30, 262] width 61 height 57
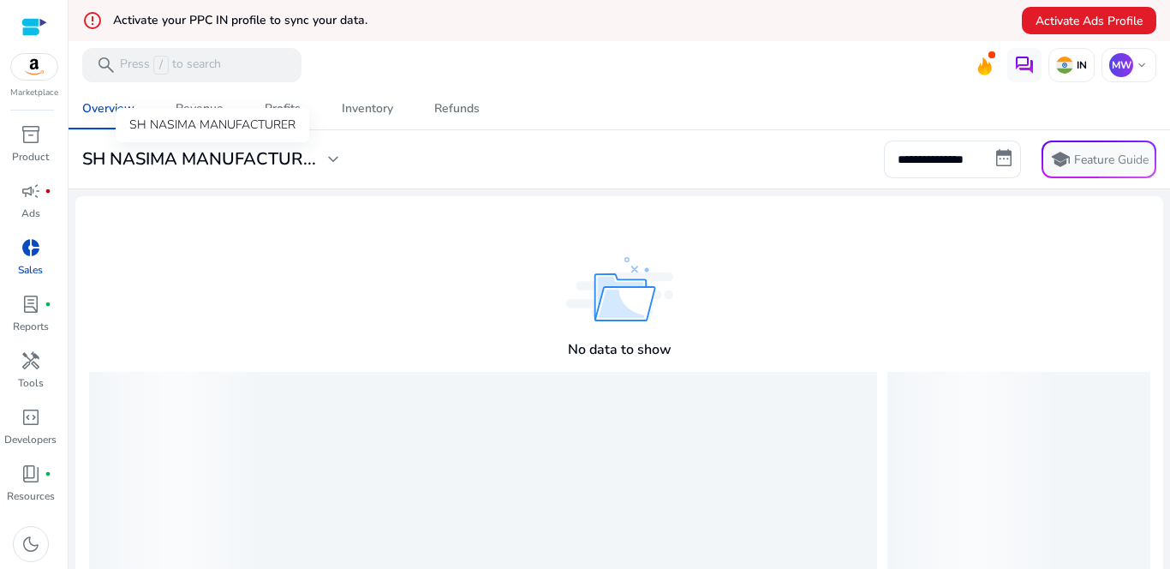
click at [333, 159] on span "expand_more" at bounding box center [333, 159] width 21 height 21
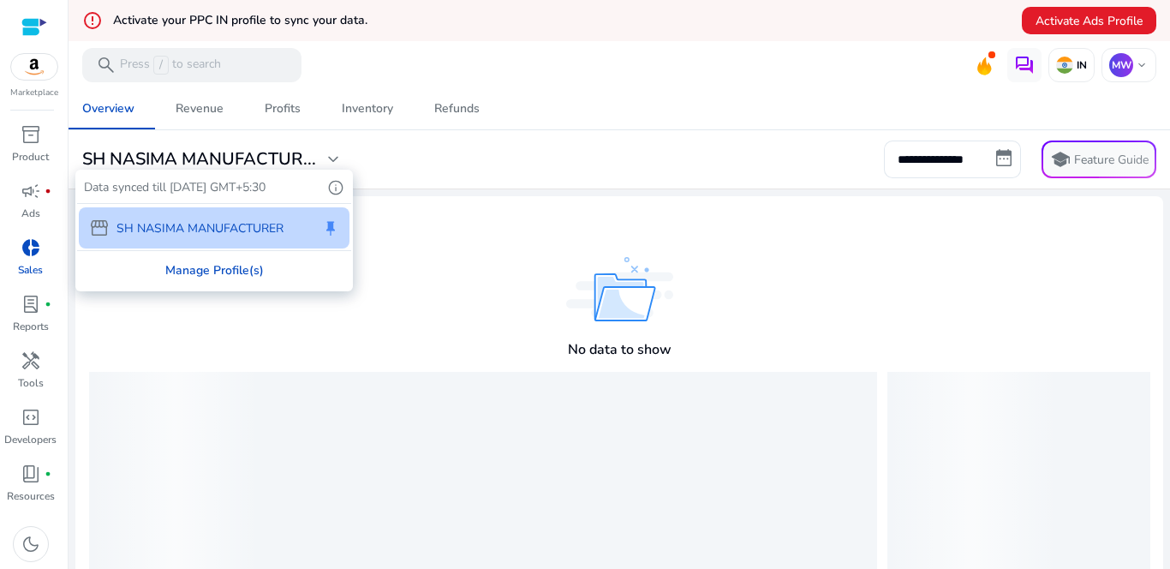
click at [248, 269] on div "Manage Profile(s)" at bounding box center [214, 270] width 274 height 39
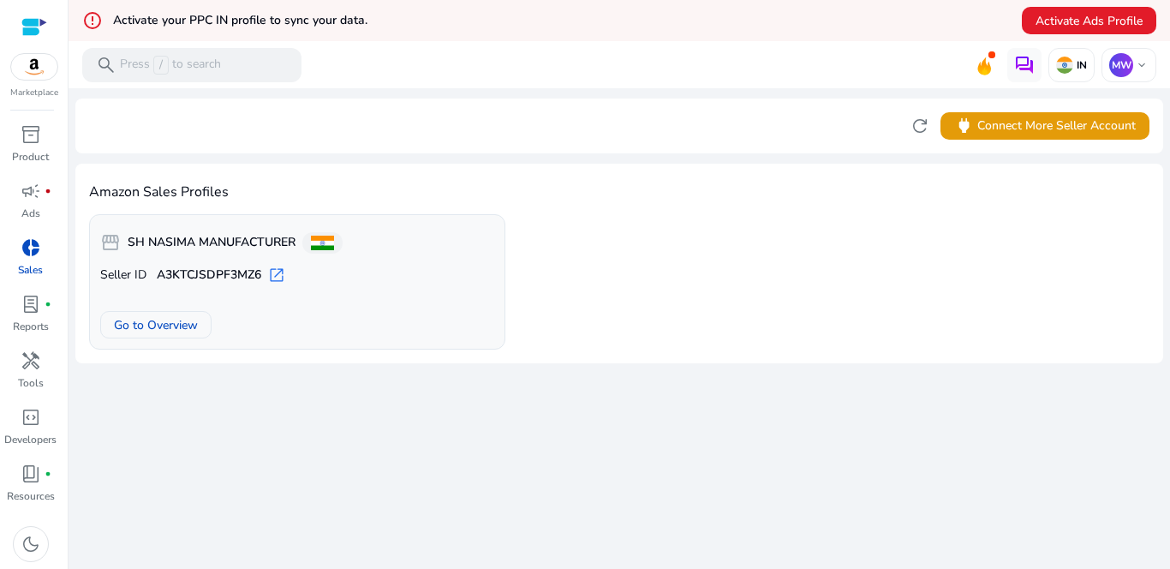
click at [181, 274] on b "A3KTCJSDPF3MZ6" at bounding box center [209, 274] width 105 height 17
click at [170, 322] on span "Go to Overview" at bounding box center [156, 325] width 84 height 18
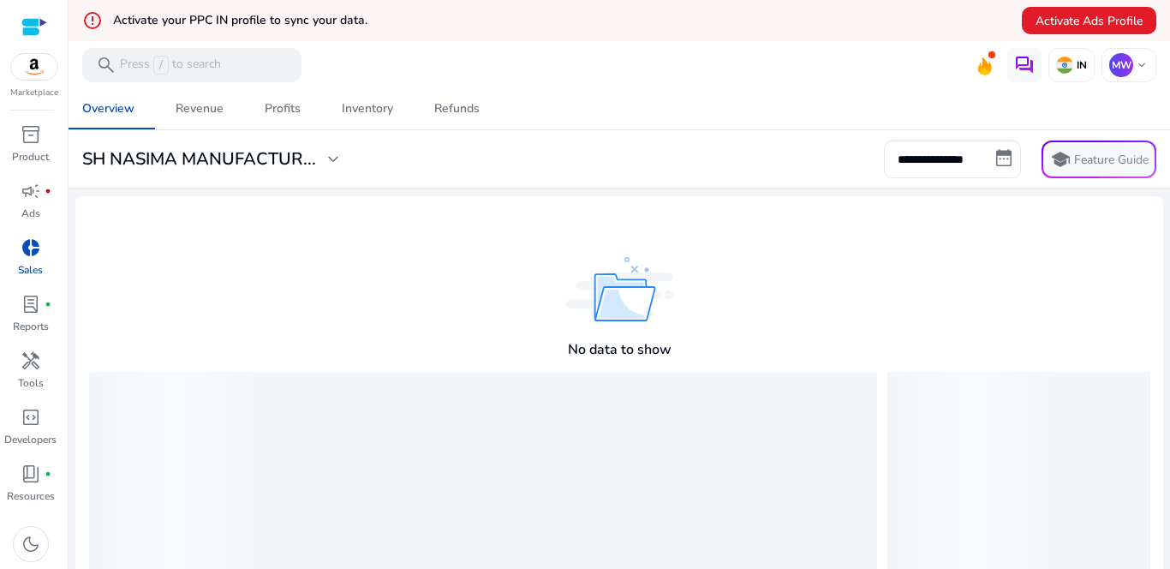
click at [427, 317] on div "No data to show" at bounding box center [619, 312] width 1060 height 119
click at [272, 157] on h3 "SH NASIMA MANUFACTUR..." at bounding box center [199, 159] width 234 height 21
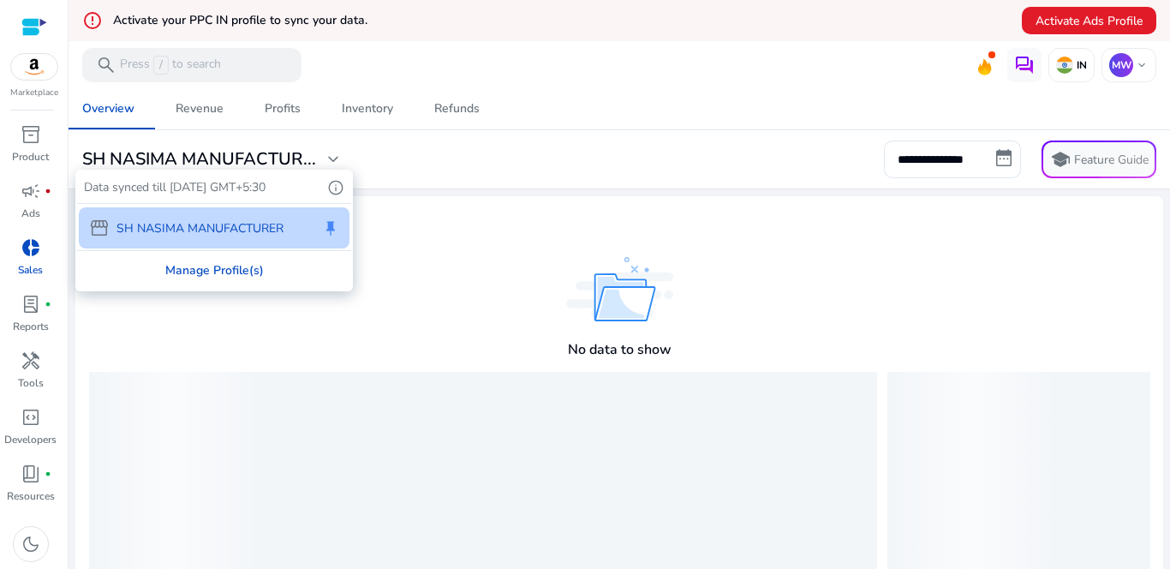
click at [226, 272] on div "Manage Profile(s)" at bounding box center [214, 270] width 274 height 39
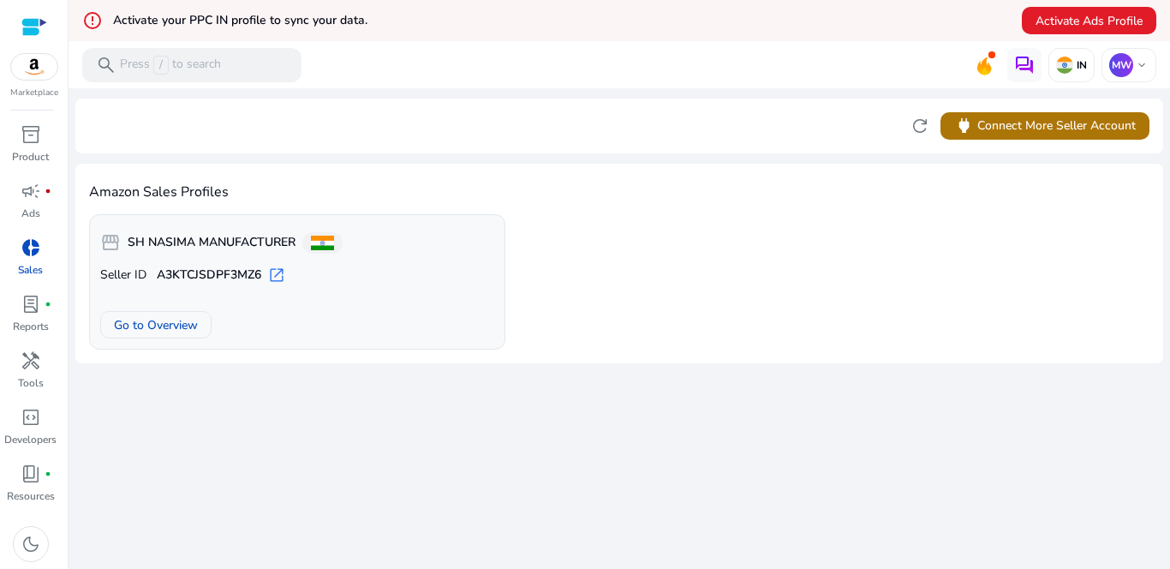
click at [427, 124] on span "power Connect More Seller Account" at bounding box center [1045, 126] width 182 height 20
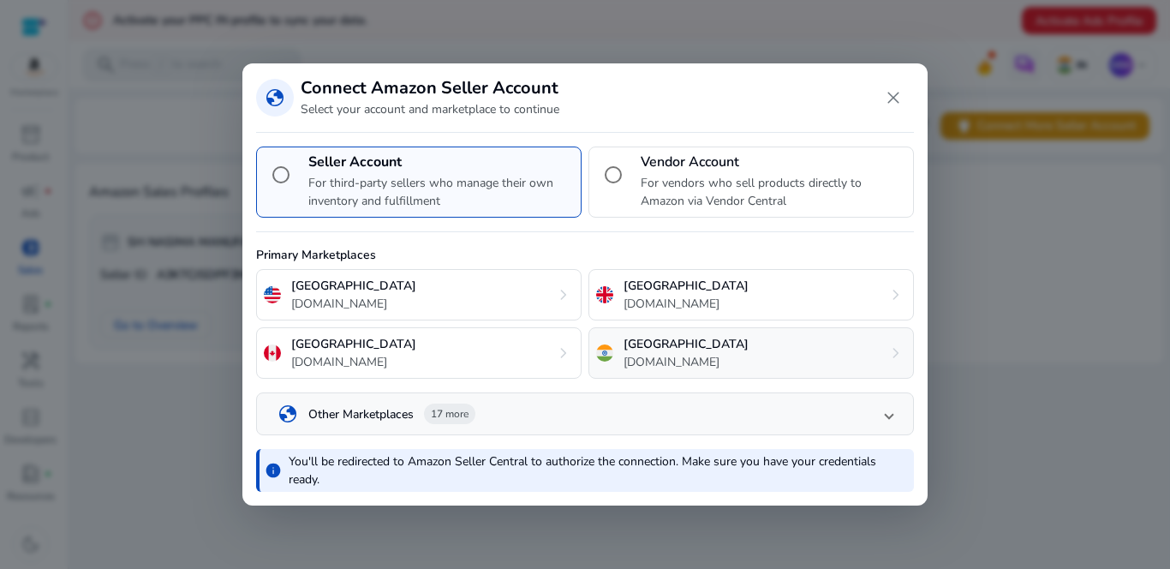
click at [427, 337] on div "India amazon.in chevron_right" at bounding box center [750, 352] width 325 height 51
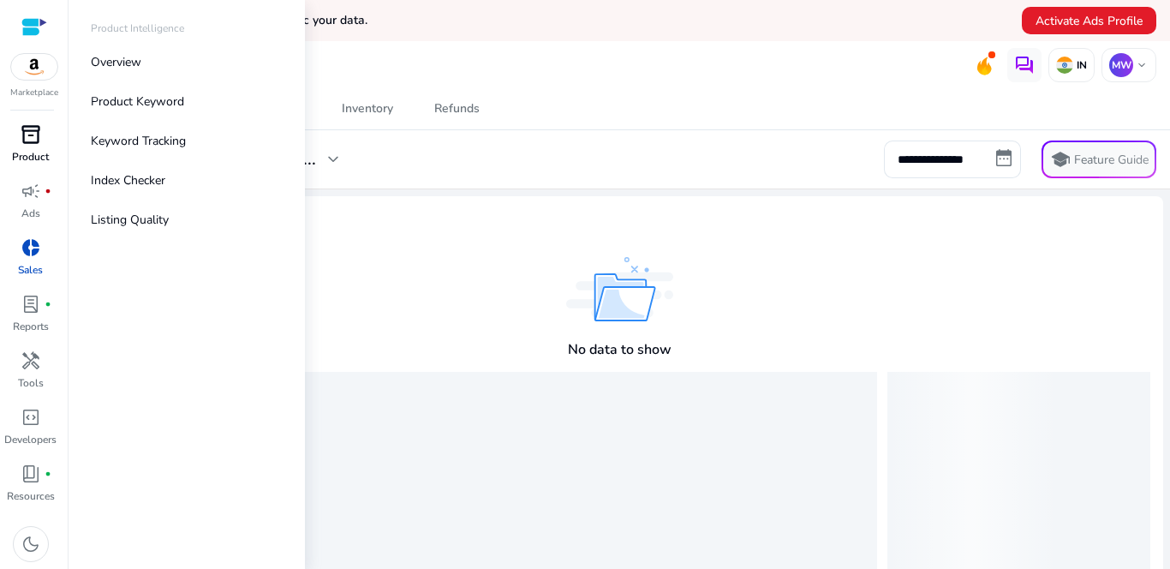
click at [27, 156] on p "Product" at bounding box center [30, 156] width 37 height 15
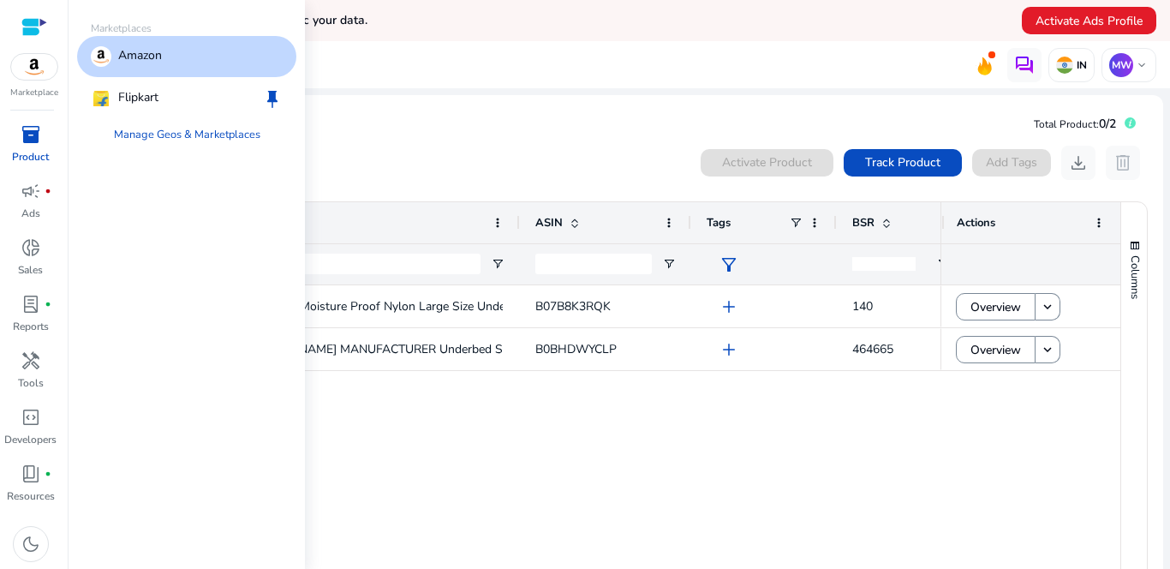
click at [40, 69] on img at bounding box center [34, 67] width 46 height 26
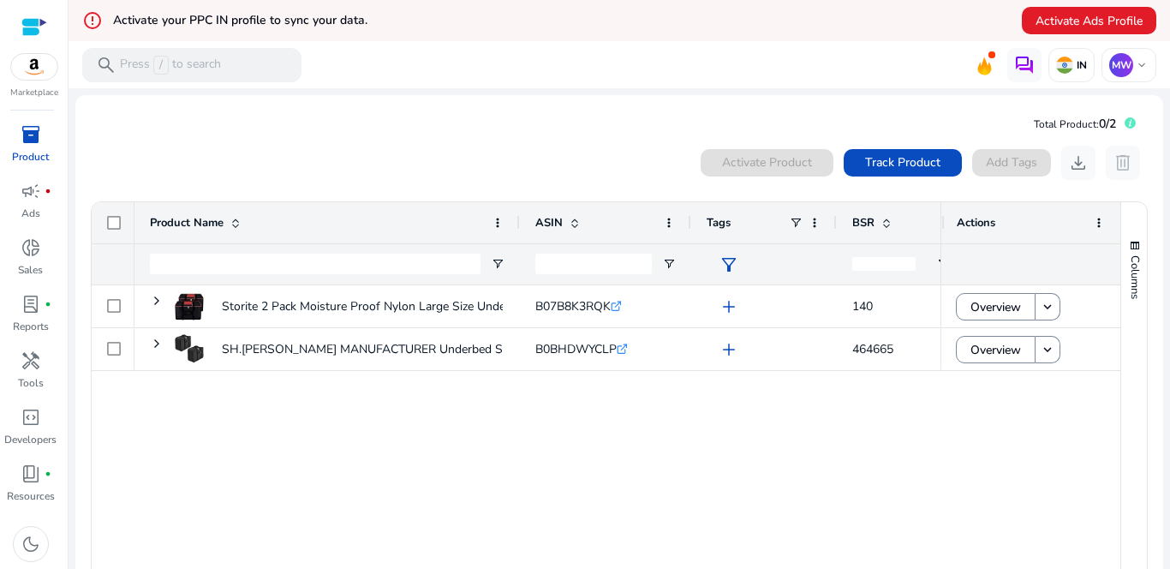
click at [270, 391] on div "Storite 2 Pack Moisture Proof Nylon Large Size Underbed Storage... B07B8K3RQK .…" at bounding box center [537, 430] width 806 height 291
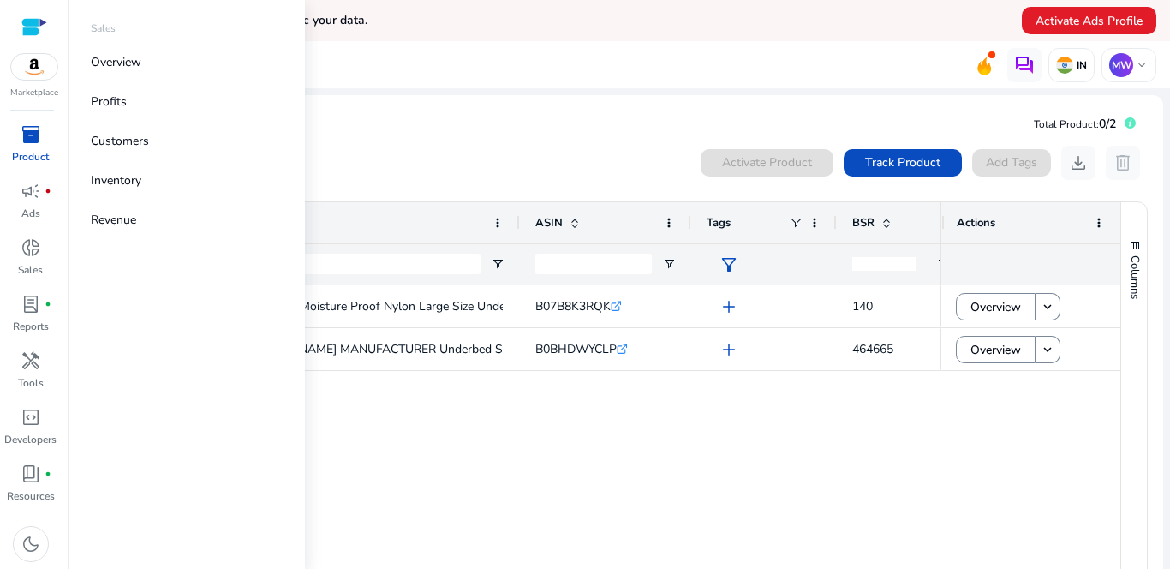
click at [27, 66] on img at bounding box center [34, 67] width 46 height 26
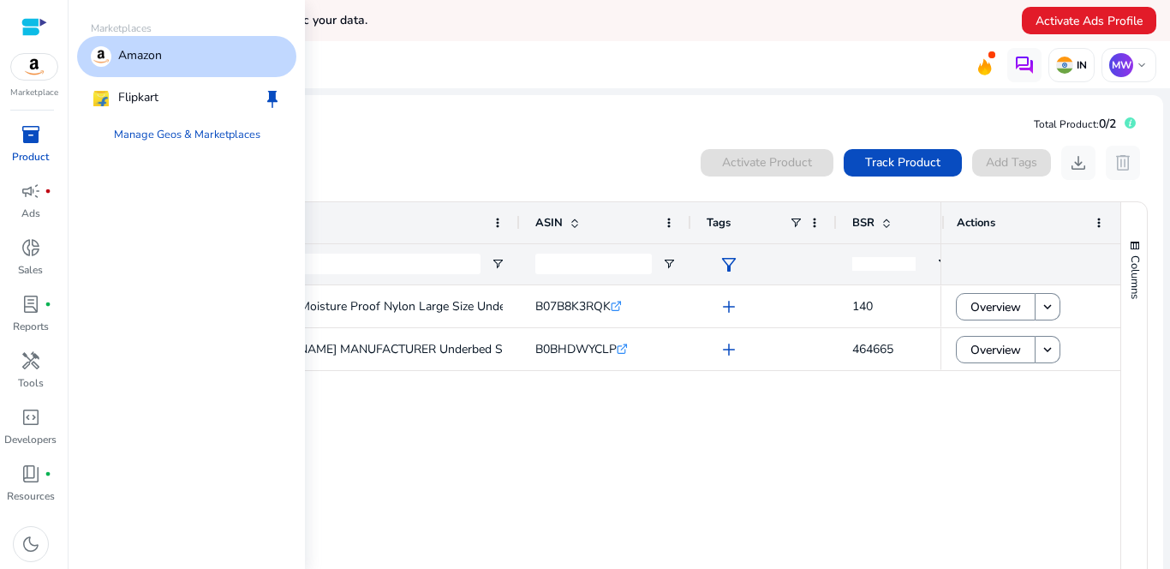
click at [116, 53] on div "Amazon" at bounding box center [126, 56] width 71 height 21
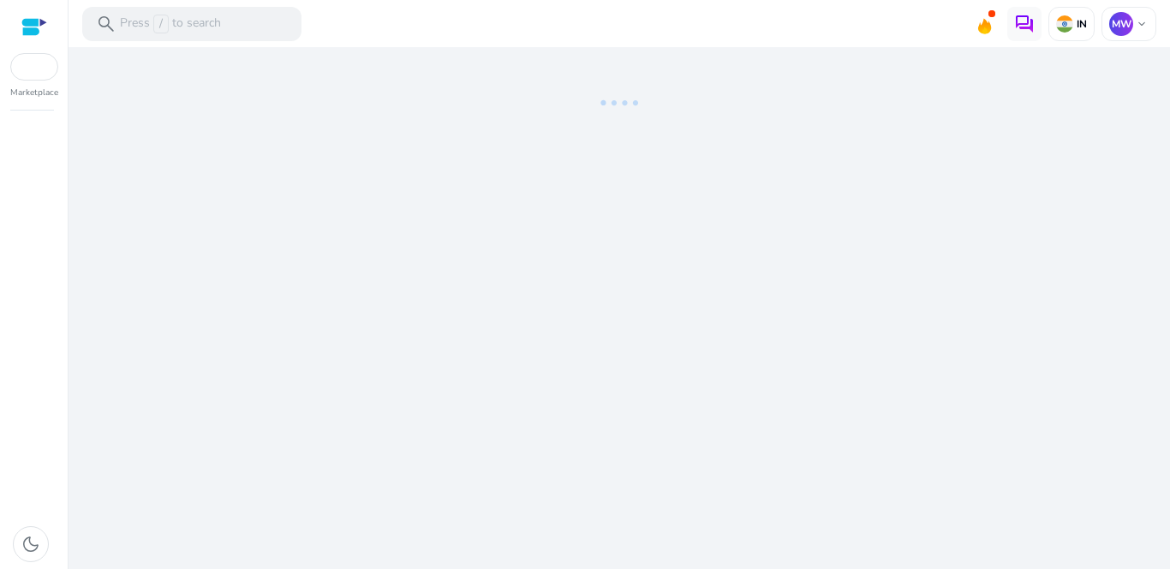
click at [155, 131] on ng-lottie at bounding box center [619, 102] width 1088 height 111
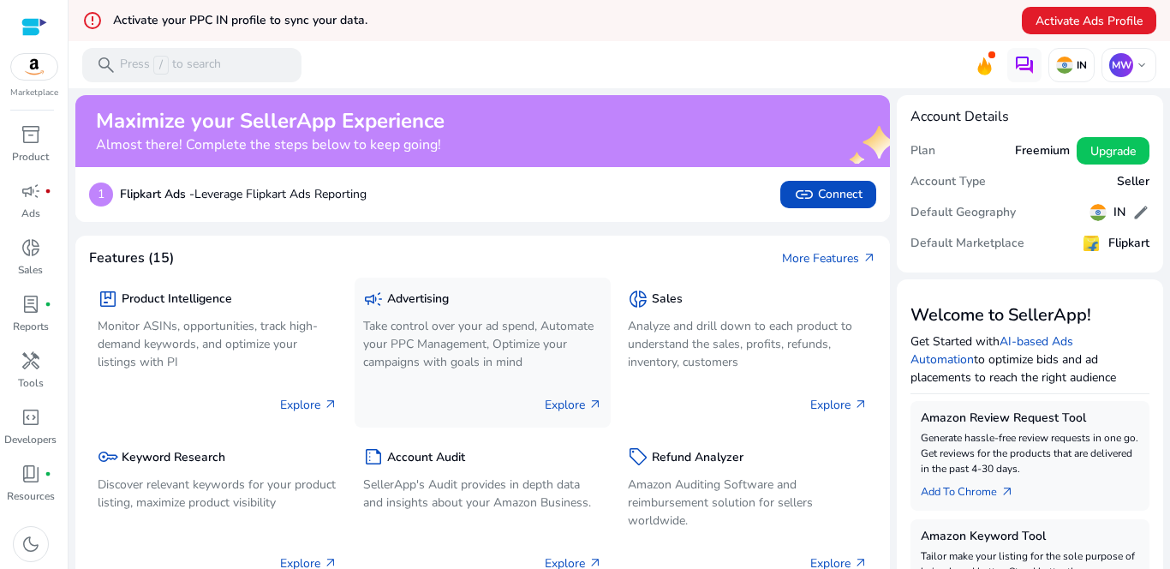
click at [449, 337] on p "Take control over your ad spend, Automate your PPC Management, Optimize your ca…" at bounding box center [483, 344] width 240 height 54
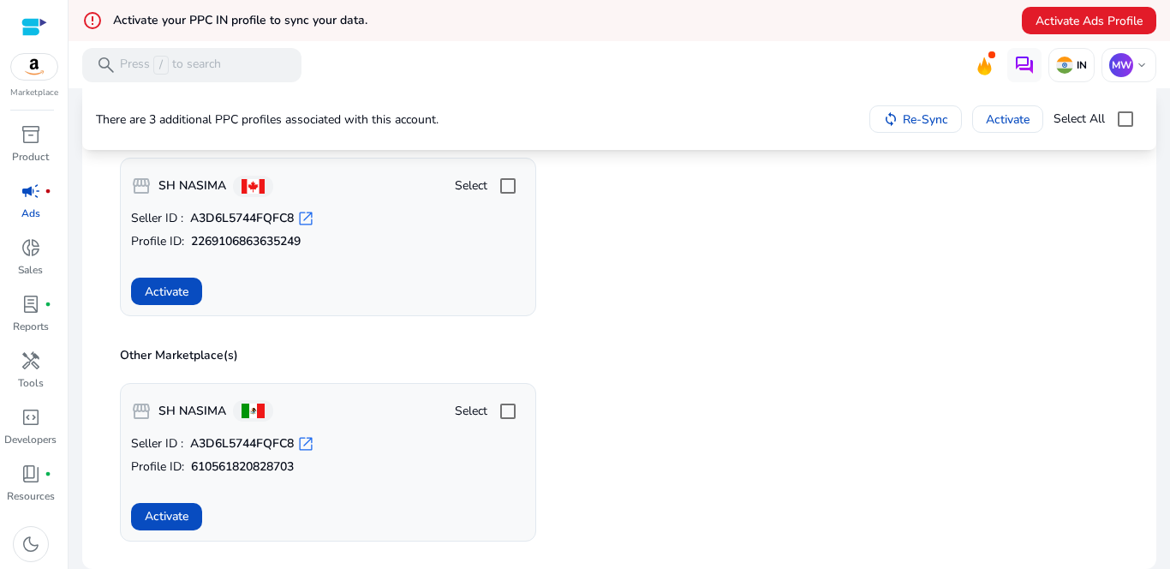
scroll to position [662, 0]
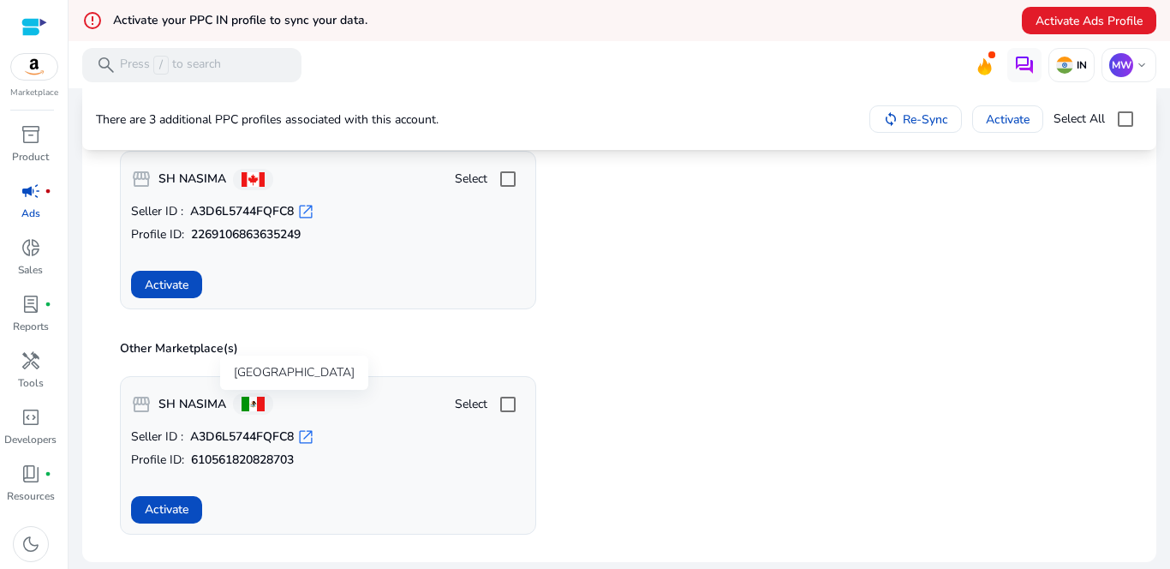
click at [251, 402] on span at bounding box center [253, 404] width 23 height 15
click at [248, 435] on b "A3D6L5744FQFC8" at bounding box center [242, 436] width 104 height 17
click at [308, 439] on span "open_in_new" at bounding box center [305, 436] width 17 height 17
click at [935, 272] on div "storefront SH NASIMA Select Seller ID : A3D6L5744FQFC8 open_in_new Profile ID: …" at bounding box center [619, 223] width 1019 height 172
